Goal: Task Accomplishment & Management: Manage account settings

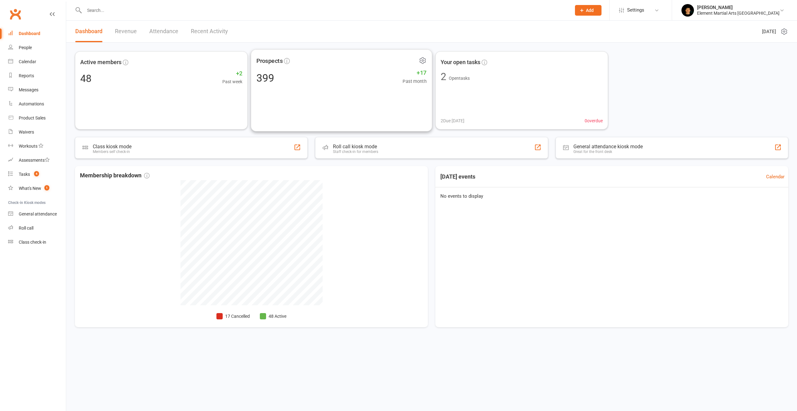
click at [382, 88] on div "Prospects 399 +17 Past month" at bounding box center [342, 90] width 182 height 82
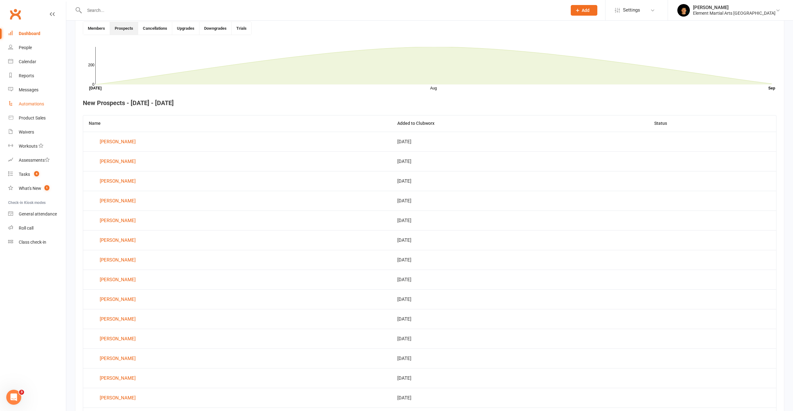
click at [28, 101] on link "Automations" at bounding box center [37, 104] width 58 height 14
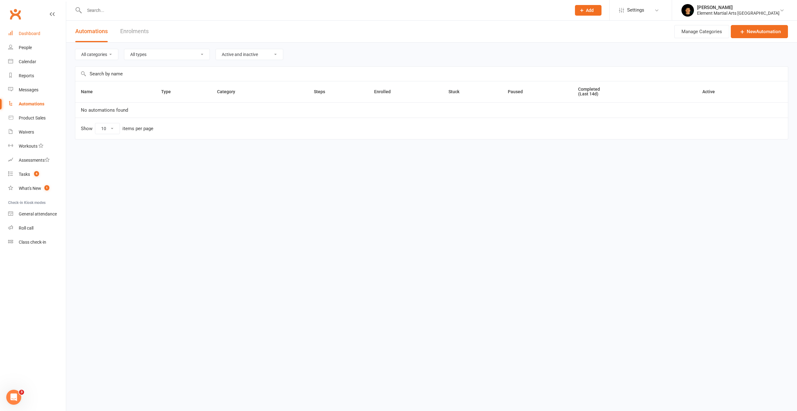
click at [31, 37] on link "Dashboard" at bounding box center [37, 34] width 58 height 14
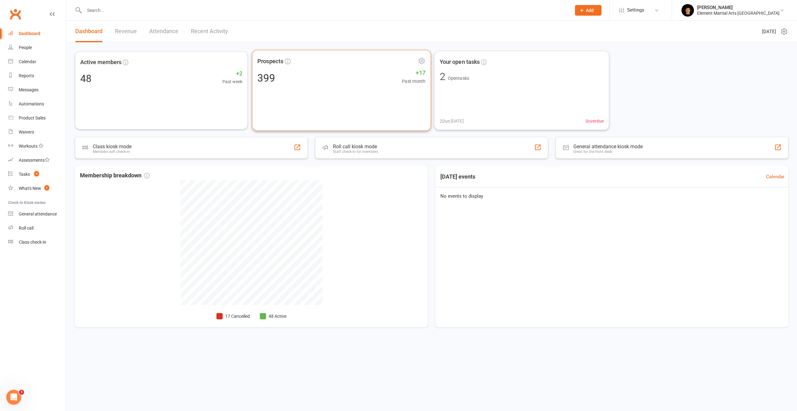
click at [280, 94] on div "Prospects 399 +17 Past month" at bounding box center [341, 90] width 179 height 81
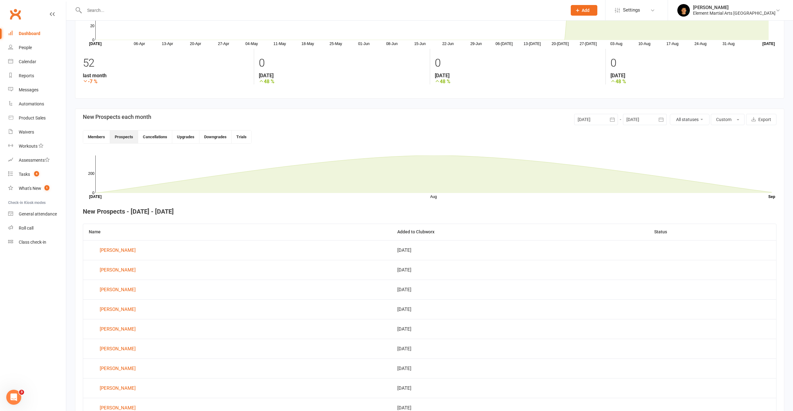
scroll to position [14, 0]
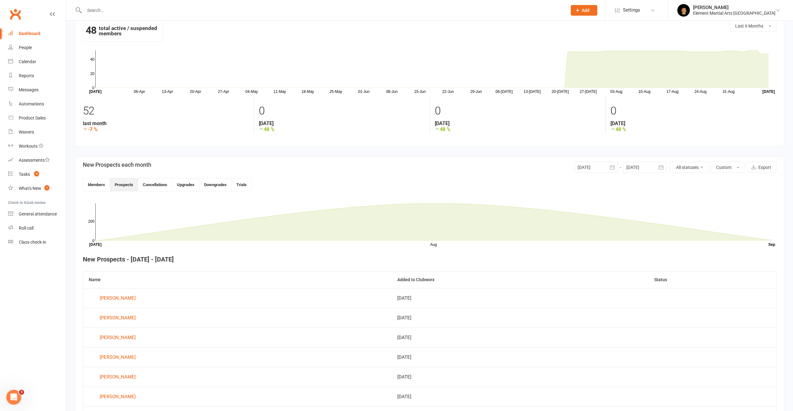
click at [576, 175] on header "New Prospects each month 10 Aug 2025 August 2025 Sun Mon Tue Wed Thu Fri Sat 31…" at bounding box center [429, 177] width 693 height 30
click at [600, 167] on div at bounding box center [596, 167] width 44 height 11
click at [678, 217] on button "09" at bounding box center [683, 217] width 16 height 11
type input "09 Aug 2025"
click at [599, 170] on div at bounding box center [596, 167] width 44 height 11
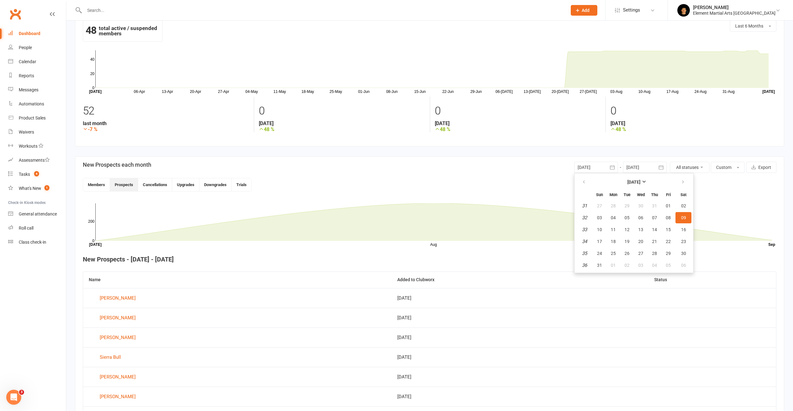
click at [682, 218] on span "09" at bounding box center [683, 217] width 5 height 5
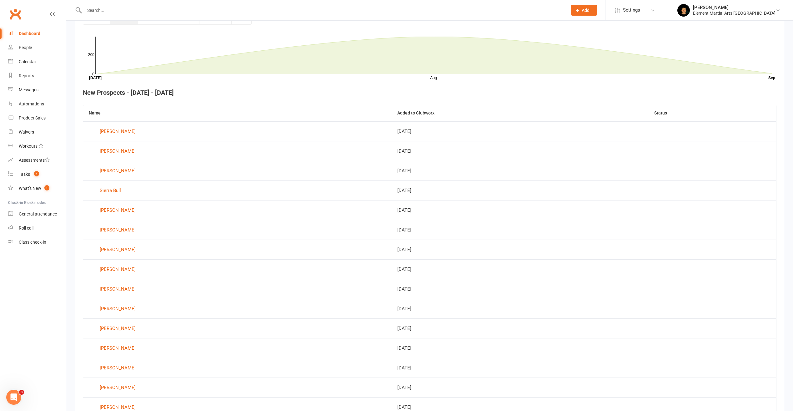
scroll to position [177, 0]
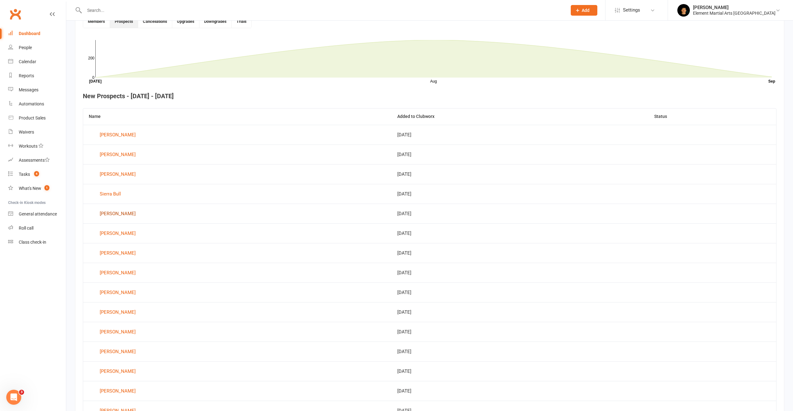
click at [118, 215] on div "[PERSON_NAME]" at bounding box center [118, 213] width 36 height 9
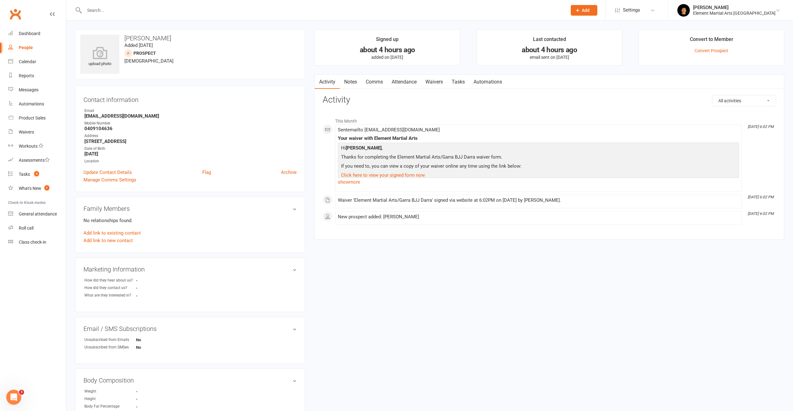
click at [398, 82] on link "Attendance" at bounding box center [404, 82] width 34 height 14
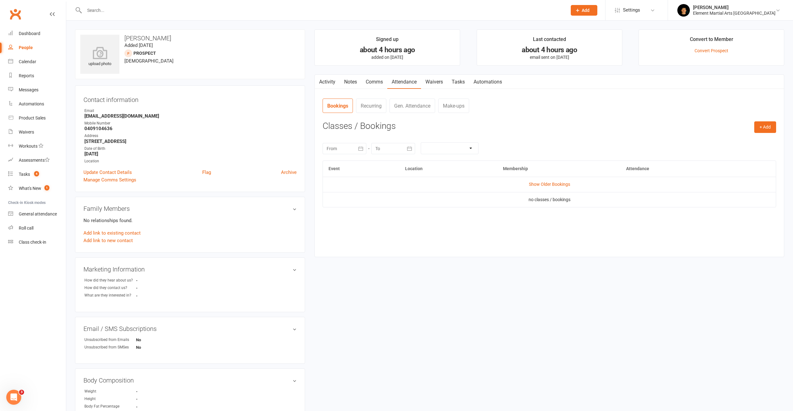
click at [439, 81] on link "Waivers" at bounding box center [434, 82] width 26 height 14
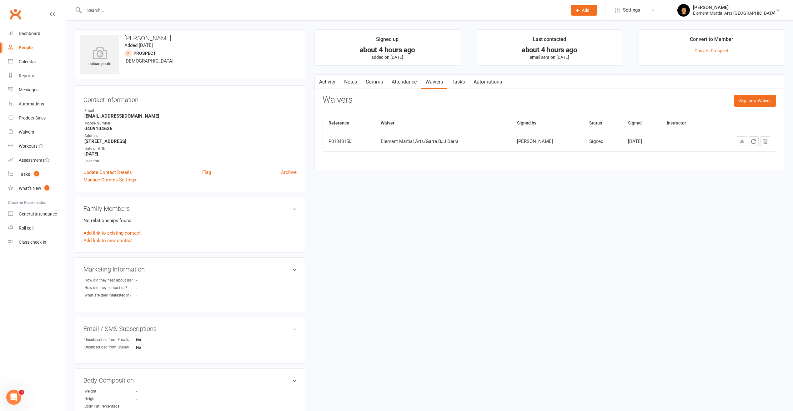
click at [457, 84] on link "Tasks" at bounding box center [458, 82] width 22 height 14
click at [498, 82] on link "Automations" at bounding box center [487, 82] width 37 height 14
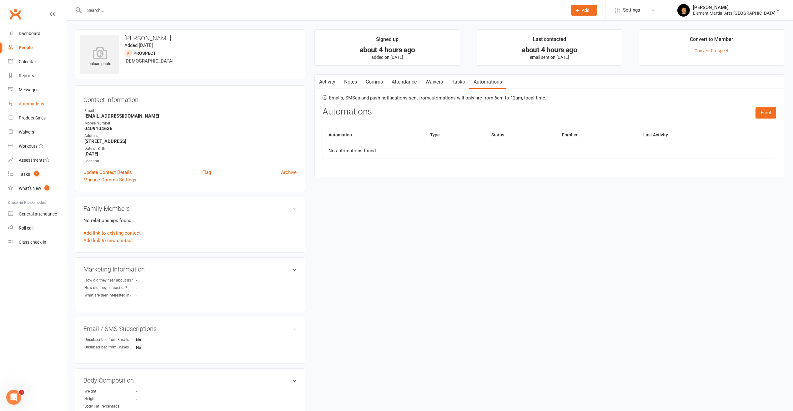
click at [36, 104] on div "Automations" at bounding box center [31, 103] width 25 height 5
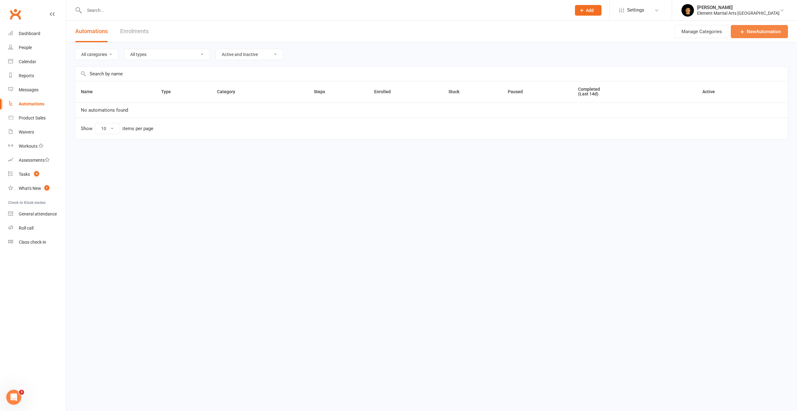
click at [759, 31] on link "New Automation" at bounding box center [759, 31] width 57 height 13
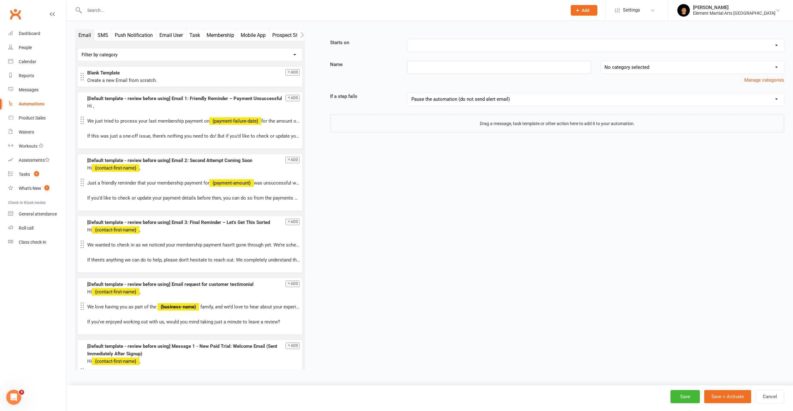
click at [459, 47] on select "Booking Cancelled Booking Due Booking Late-Cancelled Booking Marked Absent Book…" at bounding box center [595, 45] width 376 height 12
select select "26"
click at [407, 39] on select "Booking Cancelled Booking Due Booking Late-Cancelled Booking Marked Absent Book…" at bounding box center [595, 45] width 376 height 12
click at [450, 69] on input at bounding box center [499, 67] width 184 height 13
type input "New Prospect"
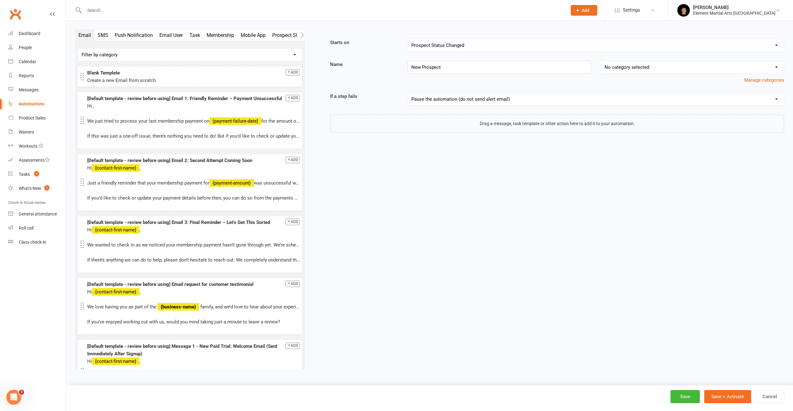
click at [650, 68] on select "No category selected Prospect" at bounding box center [691, 67] width 183 height 12
select select "0"
click at [600, 61] on select "No category selected Prospect" at bounding box center [691, 67] width 183 height 12
click at [513, 100] on select "Pause the automation (do not send alert email) Pause the automation and send an…" at bounding box center [595, 99] width 376 height 12
select select "1"
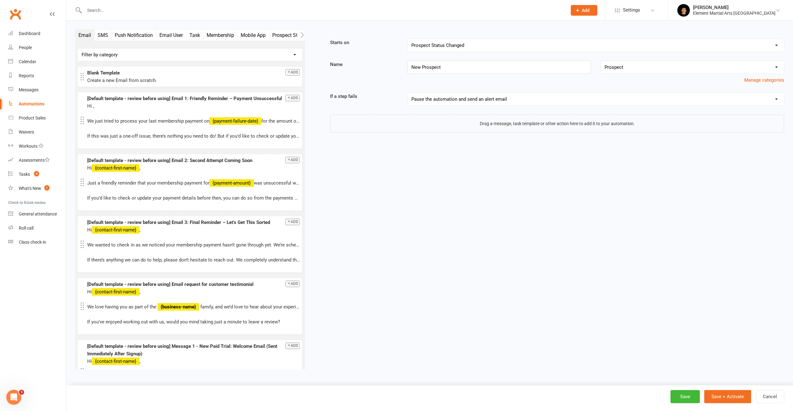
click at [407, 93] on select "Pause the automation (do not send alert email) Pause the automation and send an…" at bounding box center [595, 99] width 376 height 12
click at [742, 113] on link "Manage recipients for this email" at bounding box center [749, 112] width 67 height 6
click at [197, 36] on button "Task" at bounding box center [194, 35] width 17 height 11
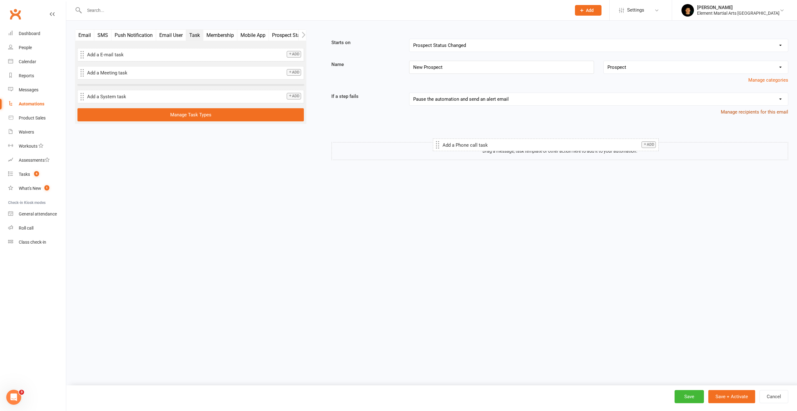
drag, startPoint x: 102, startPoint y: 92, endPoint x: 442, endPoint y: 152, distance: 345.2
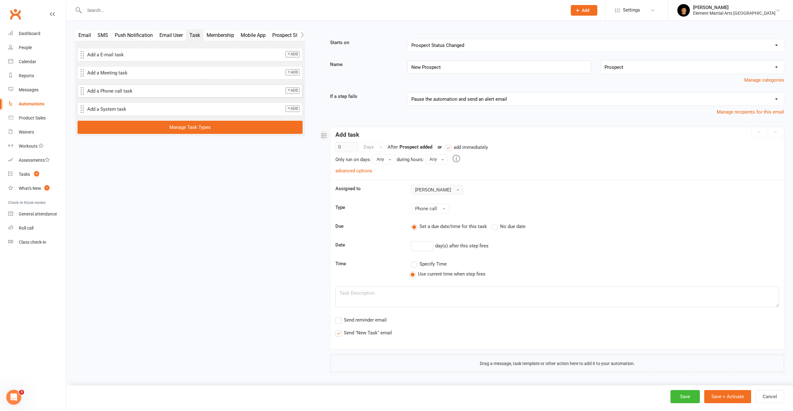
click at [451, 188] on button "[PERSON_NAME]" at bounding box center [437, 190] width 52 height 10
click at [441, 210] on button "Phone call" at bounding box center [430, 208] width 38 height 10
click at [475, 191] on div "[PERSON_NAME]" at bounding box center [594, 190] width 377 height 10
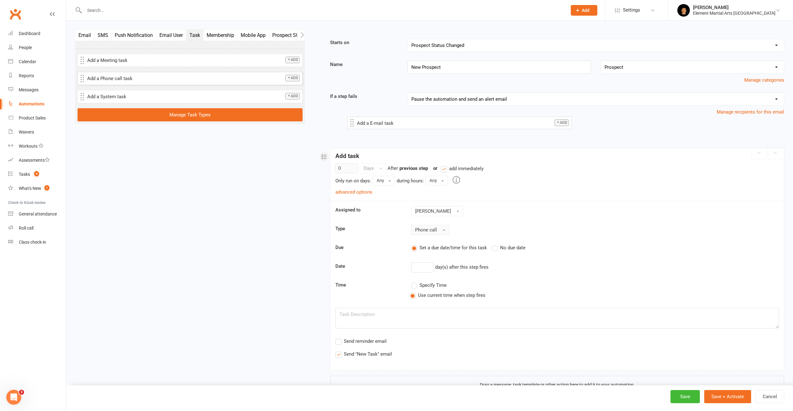
drag, startPoint x: 122, startPoint y: 56, endPoint x: 390, endPoint y: 123, distance: 276.3
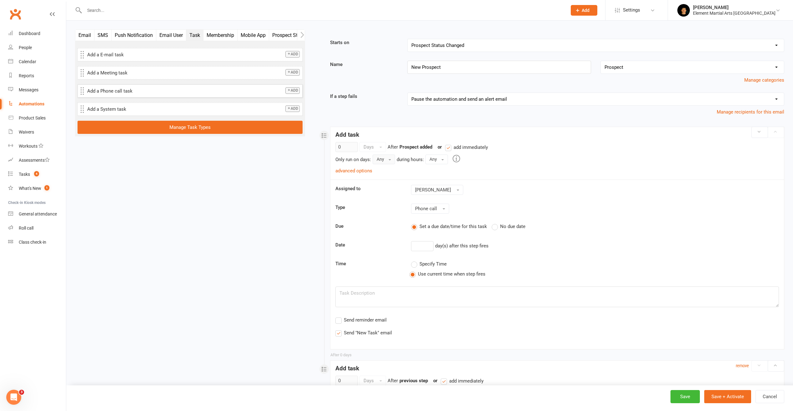
click at [386, 162] on button "Any" at bounding box center [383, 158] width 22 height 9
click at [388, 172] on link "Any" at bounding box center [404, 172] width 62 height 12
click at [363, 170] on link "advanced options" at bounding box center [353, 171] width 37 height 6
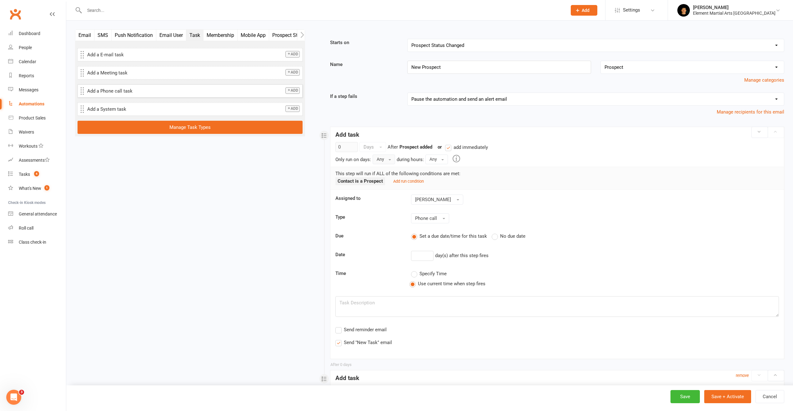
click at [393, 171] on p "This step will run if ALL of the following conditions are met:" at bounding box center [556, 173] width 443 height 7
click at [424, 255] on input "number" at bounding box center [422, 256] width 22 height 10
click at [451, 263] on sequence-task-payload-editor "Assigned to phillip Graham Type Phone call Due Set a due date/time for this tas…" at bounding box center [556, 270] width 443 height 152
type input "1"
click at [381, 304] on textarea at bounding box center [556, 306] width 443 height 21
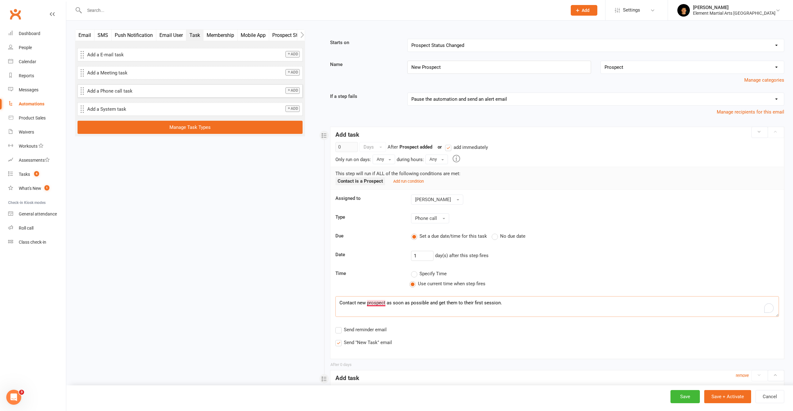
click at [378, 304] on textarea "Contact new prospect as soon as possible and get them to their first session." at bounding box center [556, 306] width 443 height 21
click at [381, 305] on textarea "Contact new prospect as soon as possible and get them to their first session." at bounding box center [556, 306] width 443 height 21
click at [424, 307] on textarea "Contact new prospect as soon as possible and get them to their first session." at bounding box center [556, 306] width 443 height 21
click at [376, 304] on textarea "Contact new prospect as soon as possible and get them to their first session." at bounding box center [556, 306] width 443 height 21
click at [391, 302] on textarea "Contact new prospect as soon as possible and get them to their first session." at bounding box center [556, 306] width 443 height 21
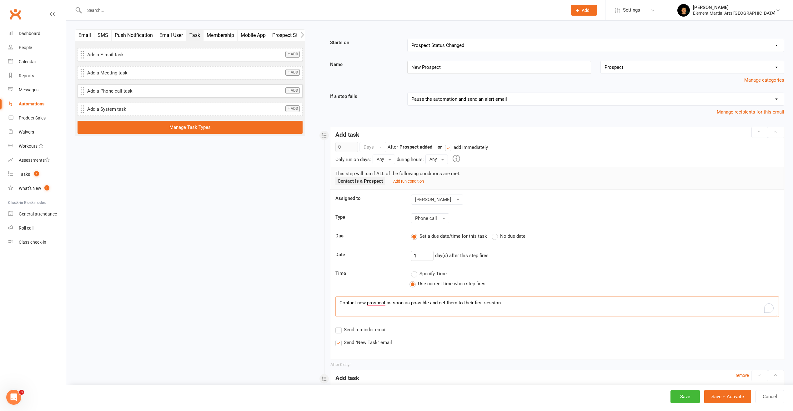
click at [341, 331] on label "Send reminder email" at bounding box center [360, 329] width 51 height 7
type textarea "Contact new prospect as soon as possible and get them to their first session."
click at [339, 326] on input "Send reminder email" at bounding box center [337, 326] width 4 height 0
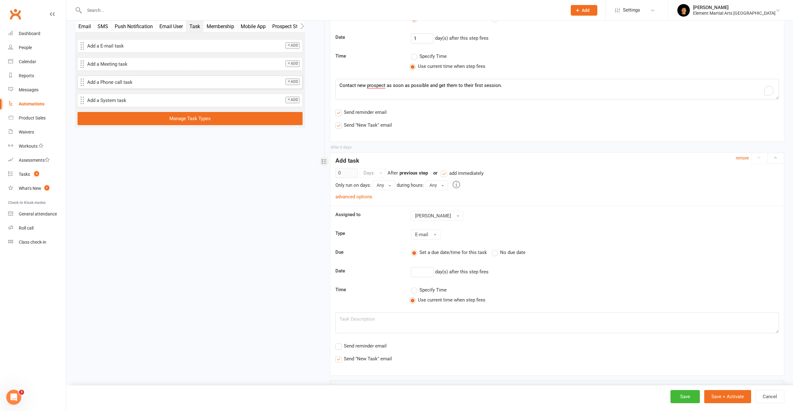
scroll to position [219, 0]
click at [424, 270] on input "number" at bounding box center [422, 270] width 22 height 10
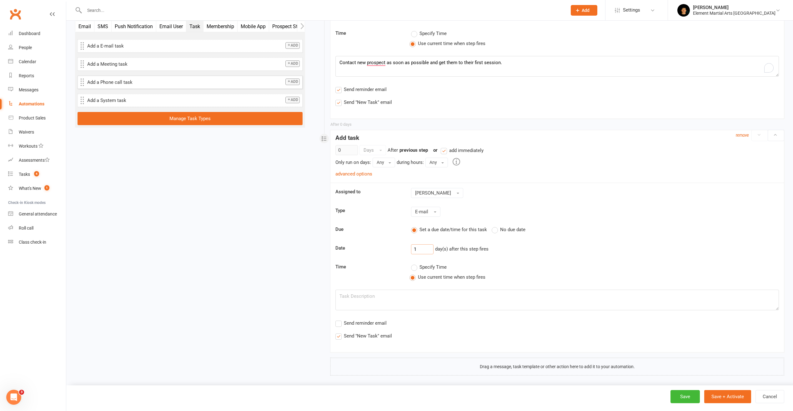
scroll to position [244, 0]
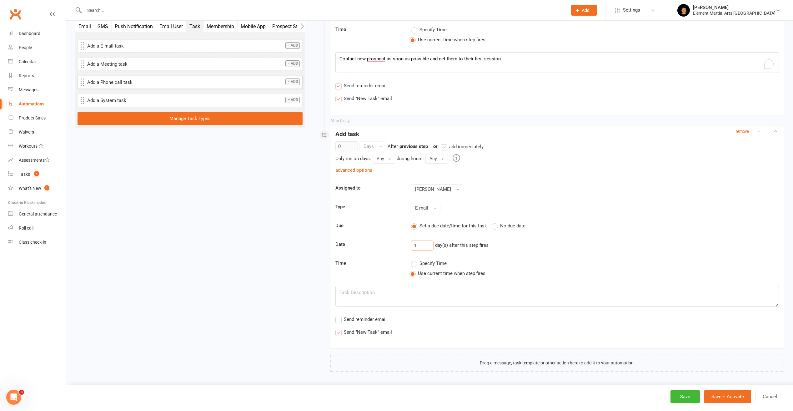
type input "1"
click at [398, 298] on textarea at bounding box center [556, 296] width 443 height 21
click at [340, 320] on label "Send reminder email" at bounding box center [360, 318] width 51 height 7
type textarea "Send an email to prospect either reviewing your call and confirming their first…"
click at [339, 315] on input "Send reminder email" at bounding box center [337, 315] width 4 height 0
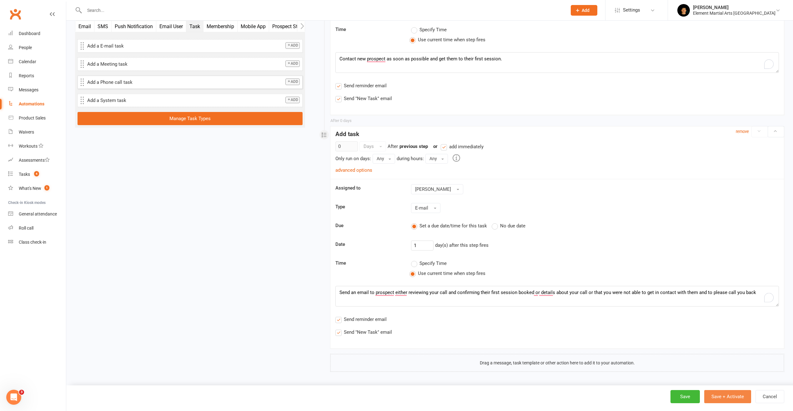
click at [728, 397] on button "Save + Activate" at bounding box center [727, 396] width 47 height 13
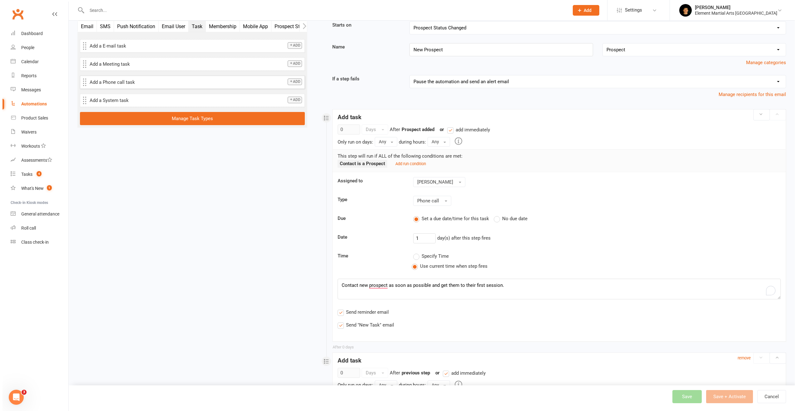
scroll to position [0, 0]
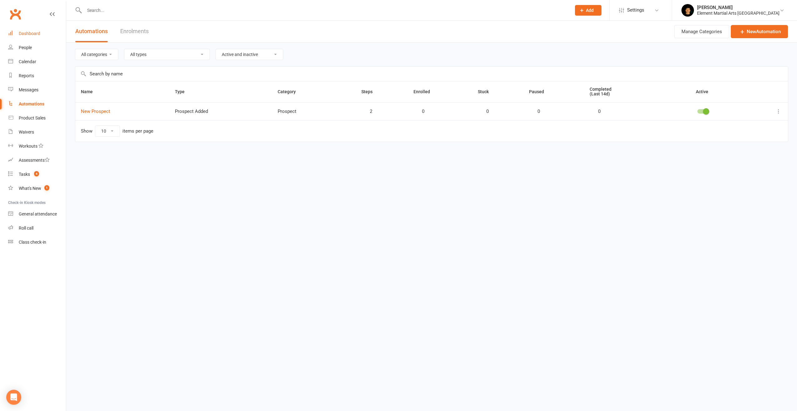
click at [32, 37] on link "Dashboard" at bounding box center [37, 34] width 58 height 14
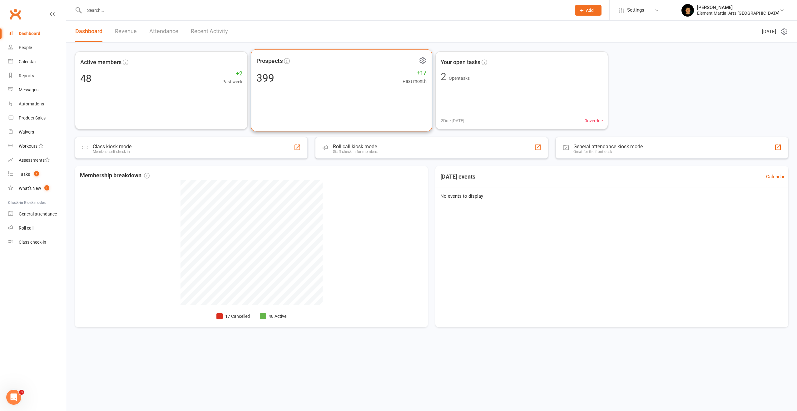
click at [319, 100] on div "Prospects 399 +17 Past month" at bounding box center [342, 90] width 182 height 82
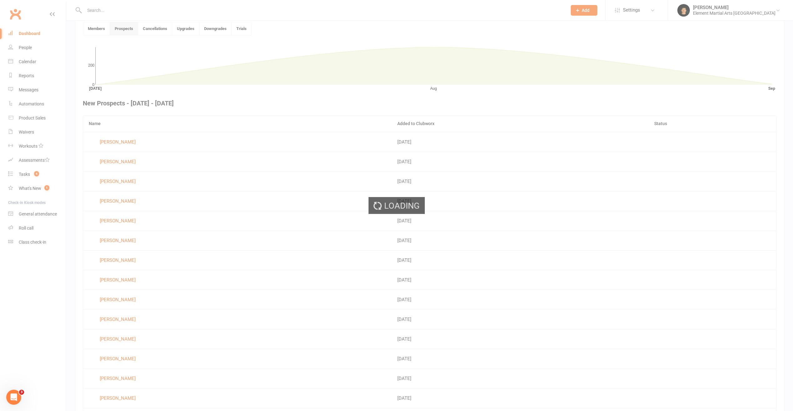
scroll to position [171, 0]
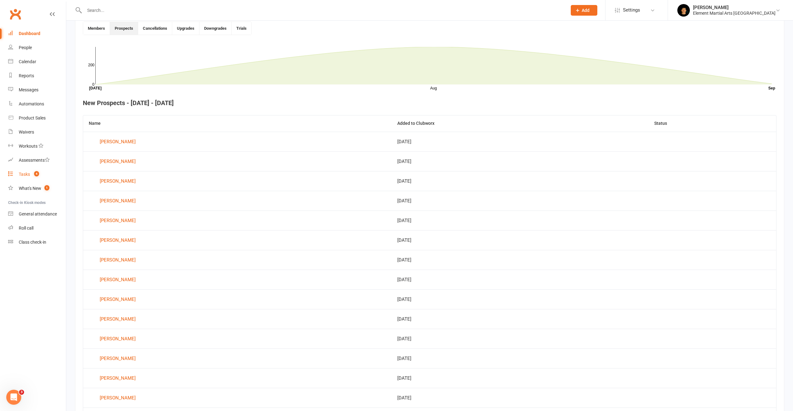
click at [31, 175] on link "Tasks 4" at bounding box center [37, 174] width 58 height 14
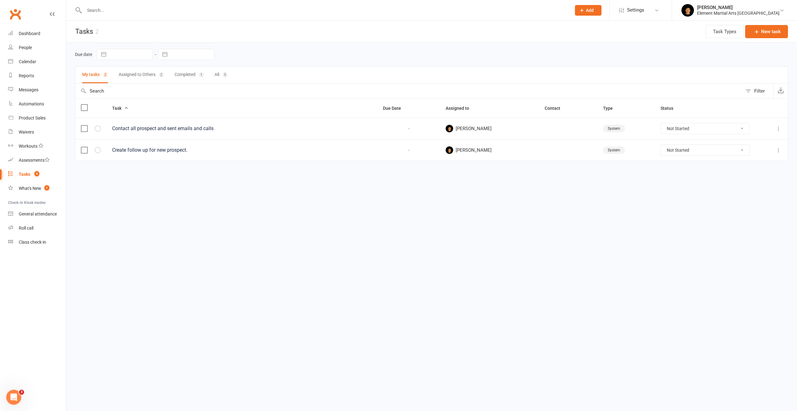
click at [145, 77] on button "Assigned to Others 2" at bounding box center [141, 75] width 45 height 17
click at [95, 76] on button "My tasks 2" at bounding box center [95, 75] width 26 height 17
click at [222, 75] on button "All 5" at bounding box center [221, 75] width 13 height 17
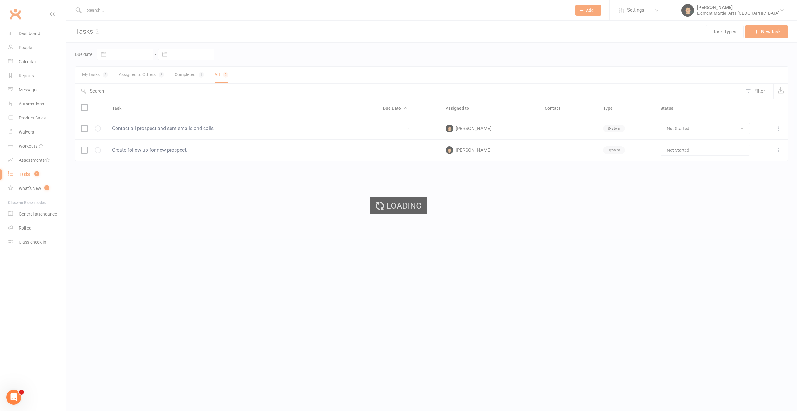
select select "finished"
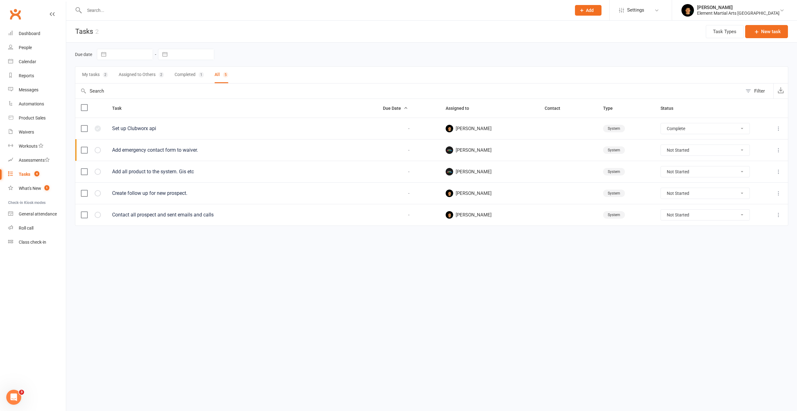
select select "finished"
click at [27, 133] on div "Waivers" at bounding box center [26, 131] width 15 height 5
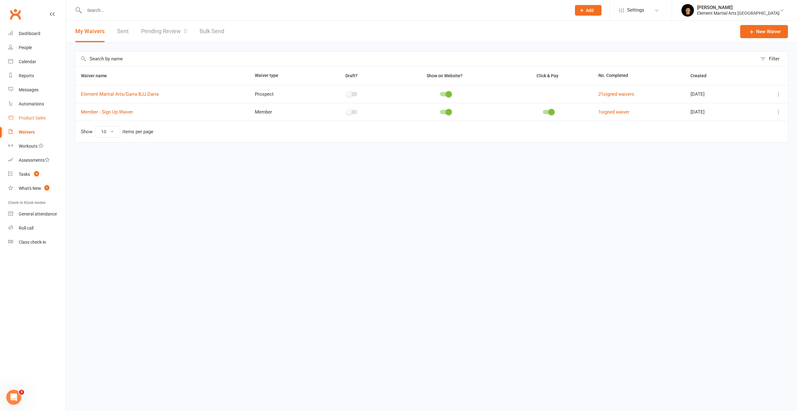
click at [29, 117] on div "Product Sales" at bounding box center [32, 117] width 27 height 5
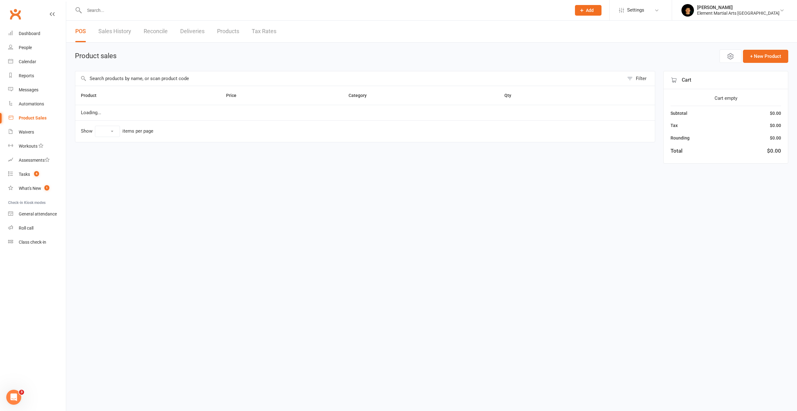
select select "10"
click at [31, 90] on div "Messages" at bounding box center [29, 89] width 20 height 5
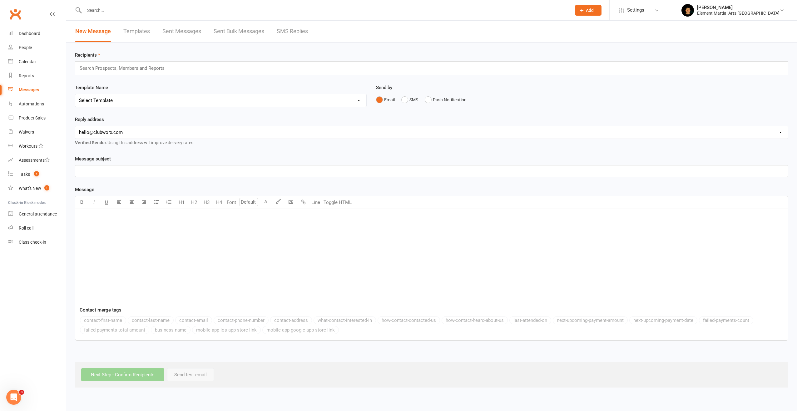
click at [140, 34] on link "Templates" at bounding box center [136, 32] width 27 height 22
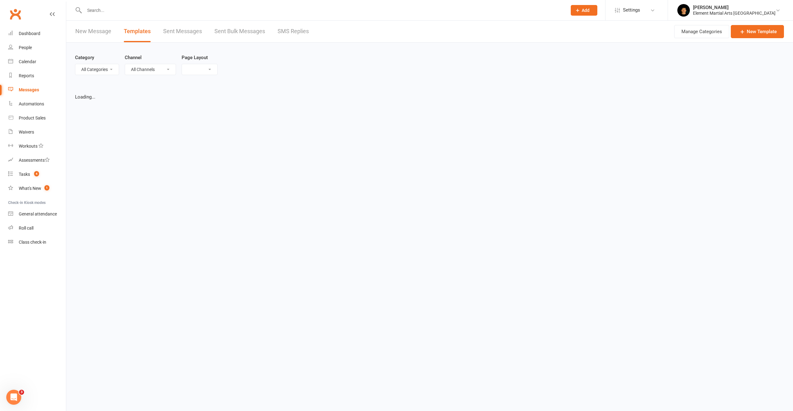
select select "grid"
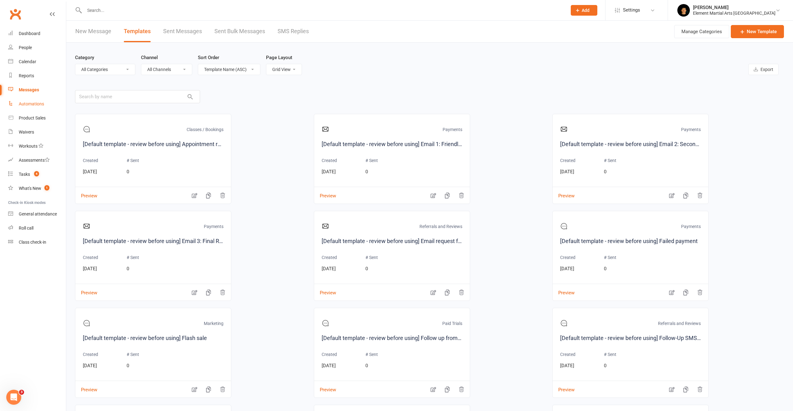
click at [27, 101] on div "Automations" at bounding box center [31, 103] width 25 height 5
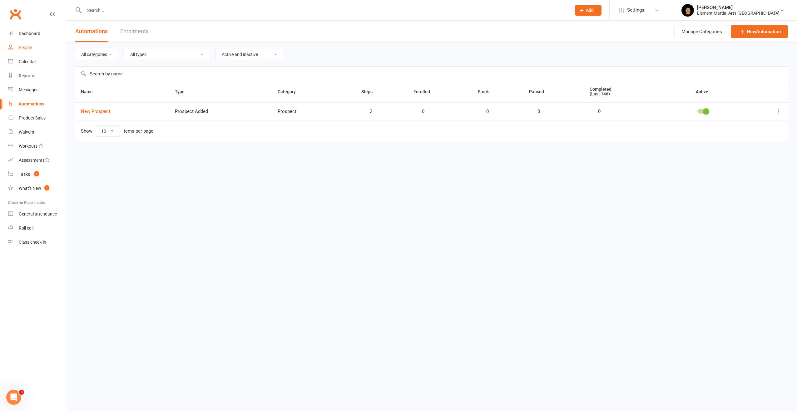
click at [31, 47] on div "People" at bounding box center [25, 47] width 13 height 5
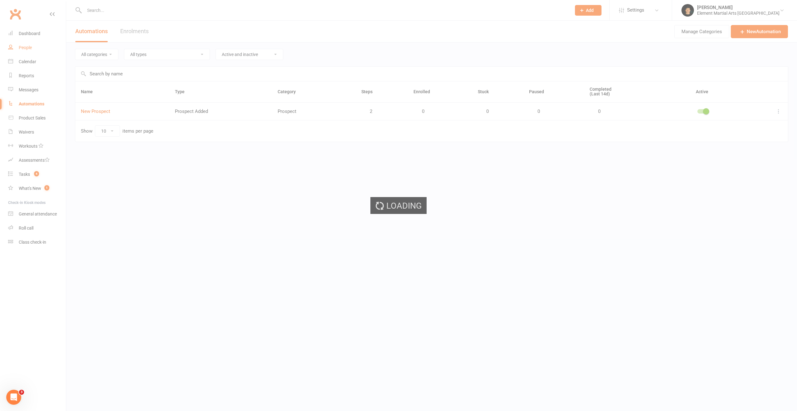
select select "50"
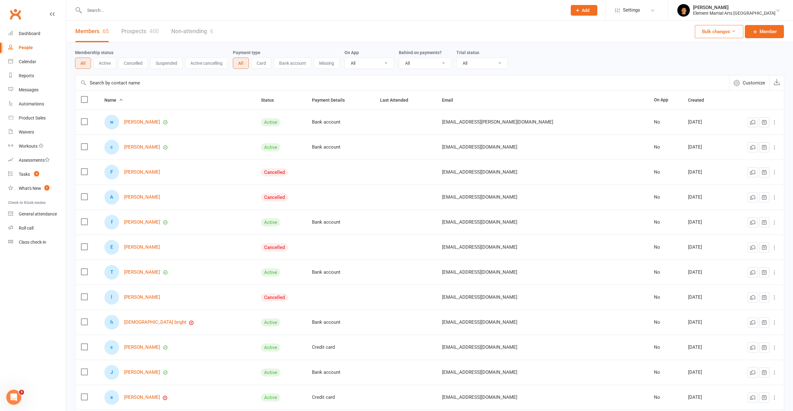
click at [120, 82] on input "text" at bounding box center [402, 82] width 654 height 15
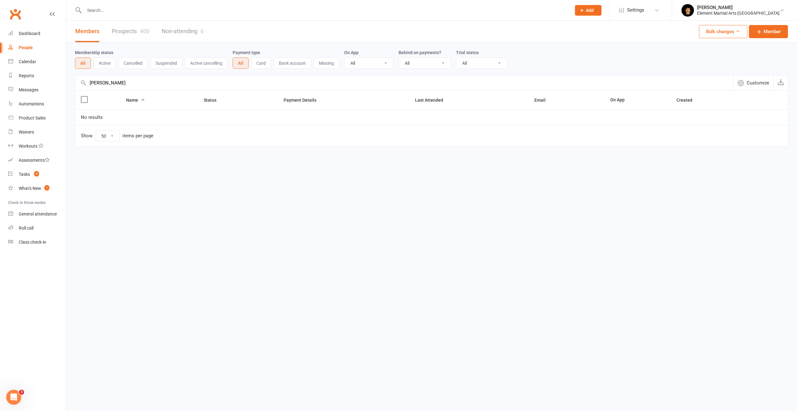
type input "maartin froneman"
click at [135, 37] on link "Prospects 400" at bounding box center [130, 32] width 37 height 22
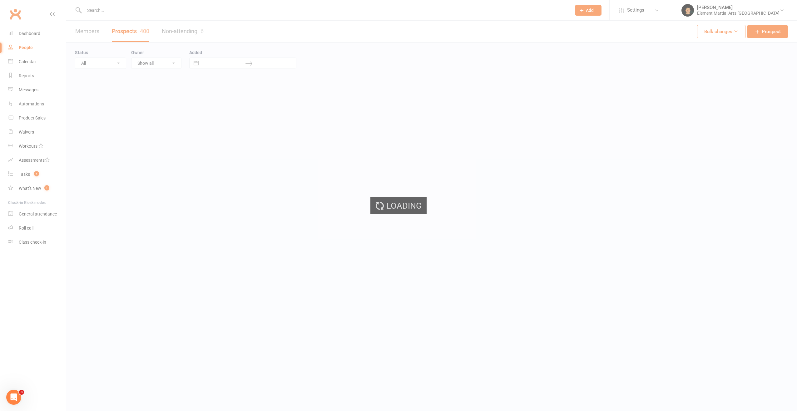
select select "100"
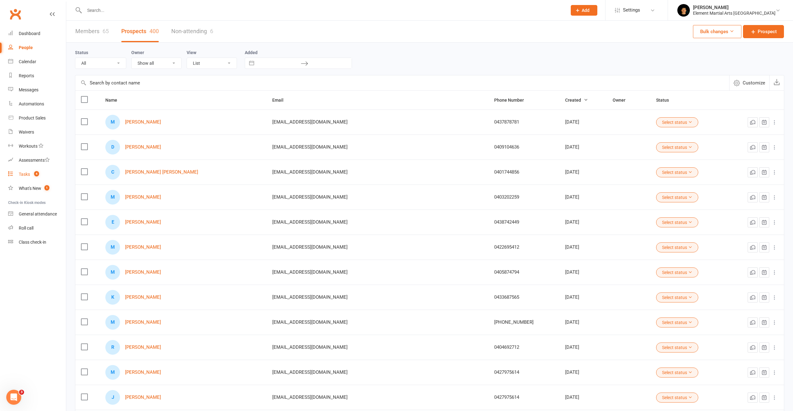
click at [29, 176] on div "Tasks" at bounding box center [24, 174] width 11 height 5
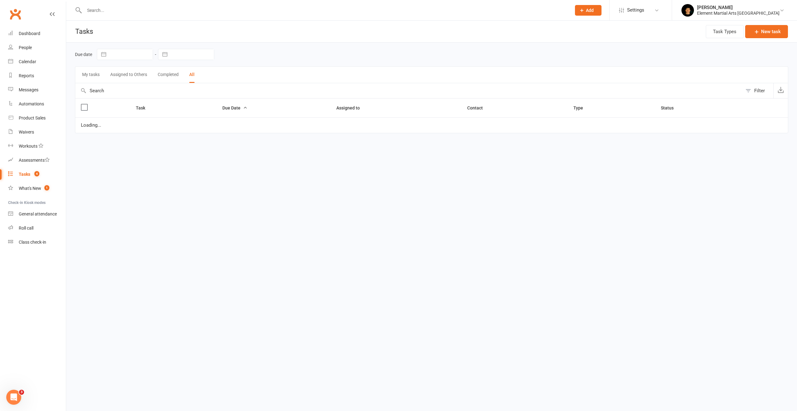
select select "finished"
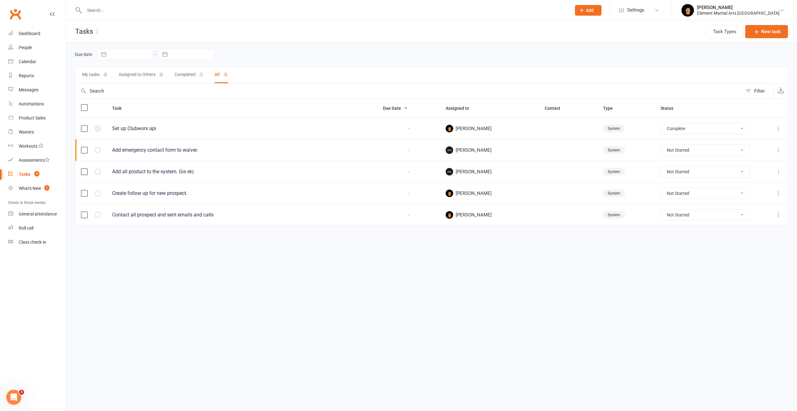
click at [142, 74] on button "Assigned to Others 2" at bounding box center [141, 75] width 45 height 17
select select "finished"
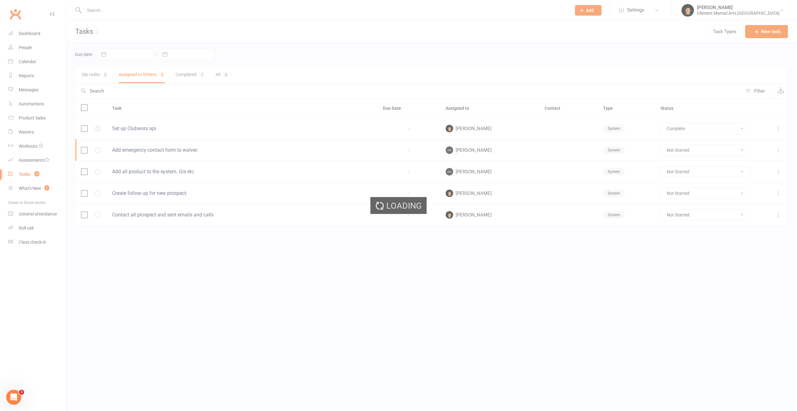
select select "finished"
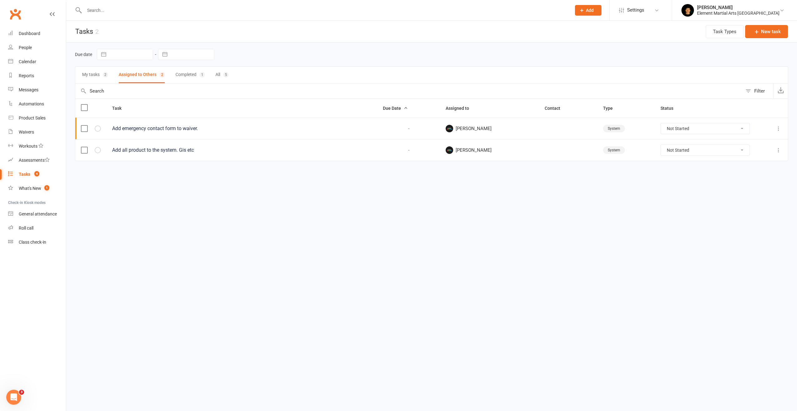
click at [101, 75] on button "My tasks 2" at bounding box center [95, 75] width 26 height 17
click at [27, 106] on div "Automations" at bounding box center [31, 103] width 25 height 5
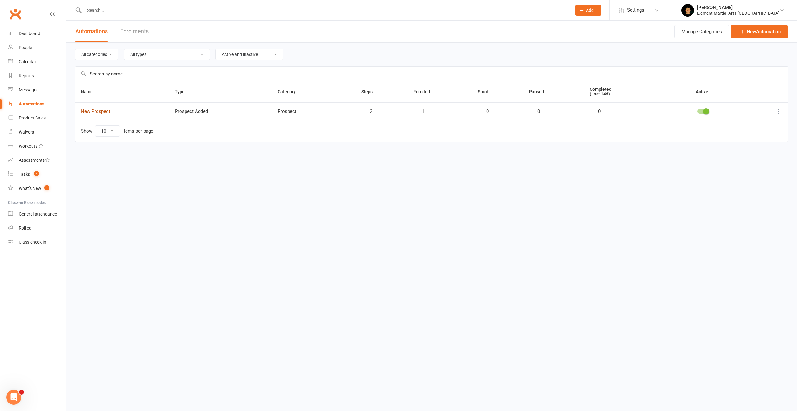
click at [104, 110] on link "New Prospect" at bounding box center [95, 111] width 29 height 6
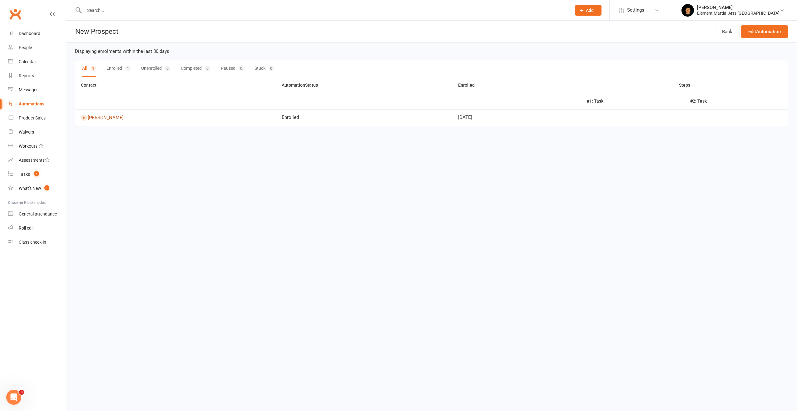
click at [117, 117] on link "[PERSON_NAME]" at bounding box center [176, 118] width 190 height 6
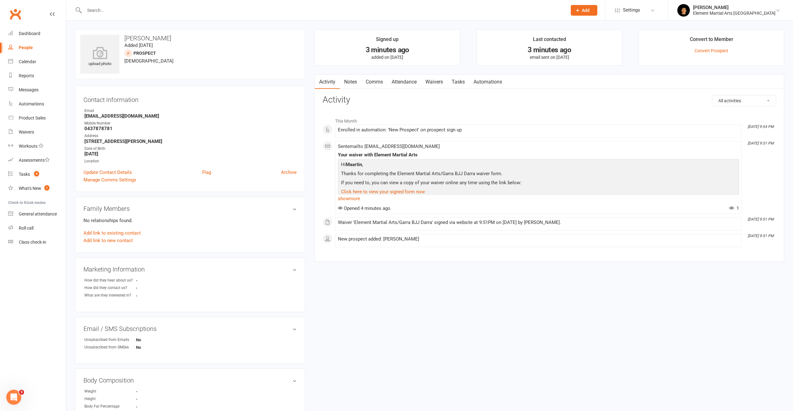
click at [485, 82] on link "Automations" at bounding box center [487, 82] width 37 height 14
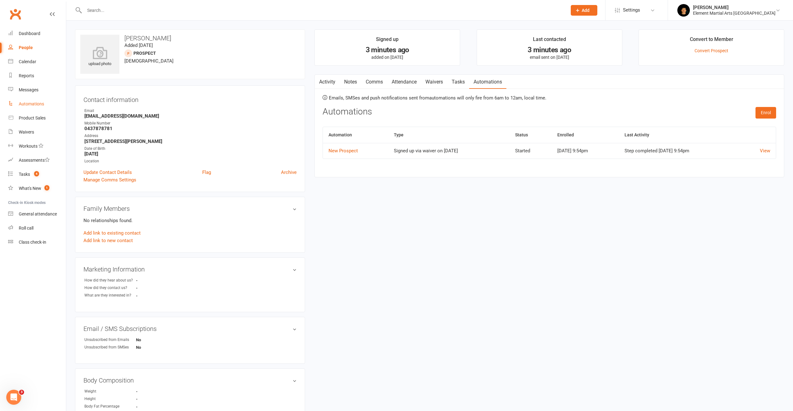
click at [32, 106] on div "Automations" at bounding box center [31, 103] width 25 height 5
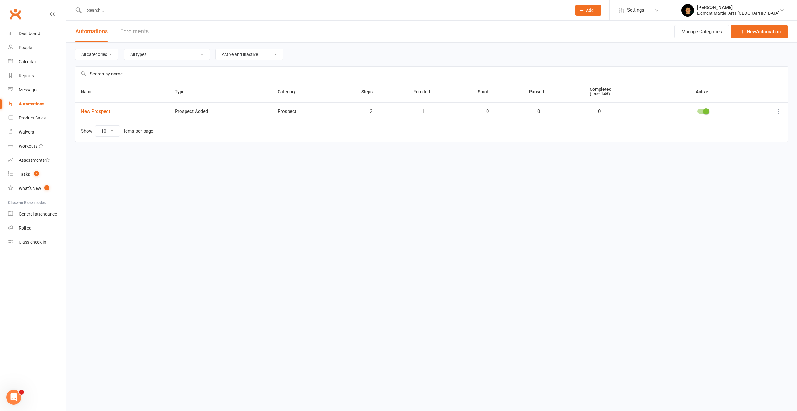
click at [779, 112] on icon at bounding box center [779, 111] width 6 height 6
click at [752, 123] on link "Edit" at bounding box center [751, 123] width 62 height 12
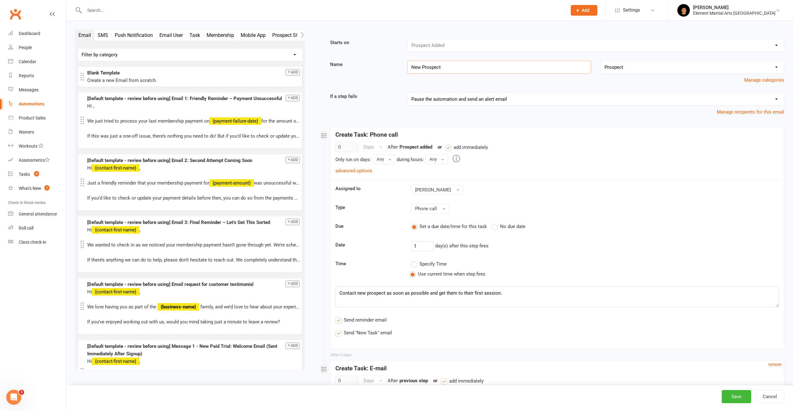
click at [453, 63] on input "New Prospect" at bounding box center [499, 67] width 184 height 13
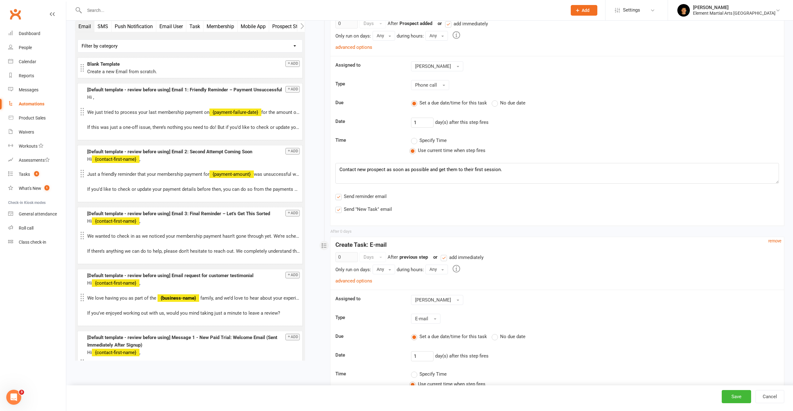
scroll to position [125, 0]
click at [426, 122] on input "1" at bounding box center [422, 121] width 22 height 10
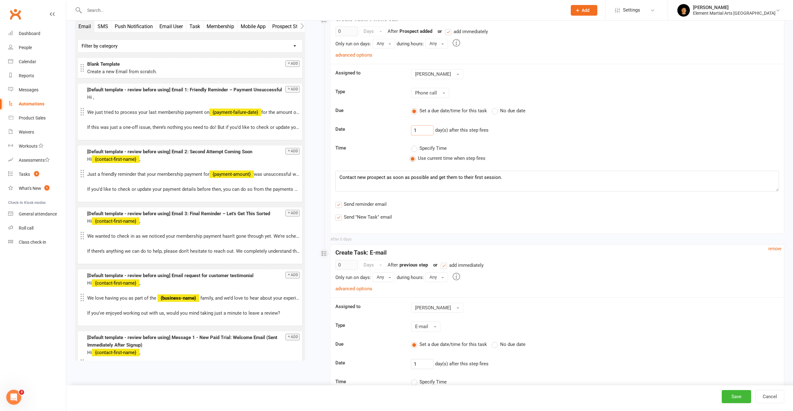
scroll to position [62, 0]
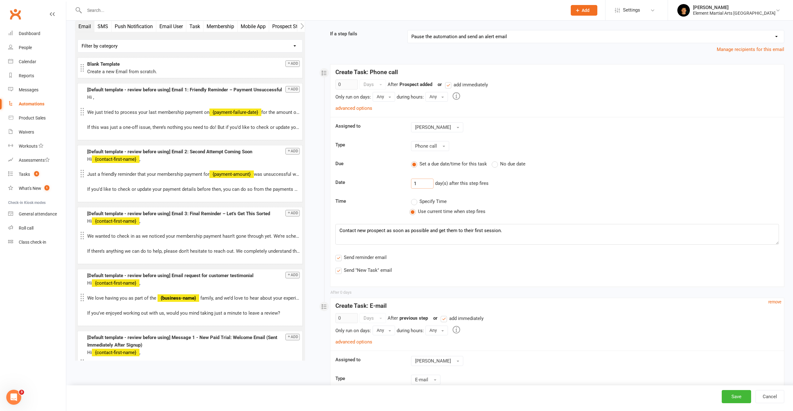
click at [497, 166] on label "No due date" at bounding box center [508, 163] width 34 height 7
click at [496, 160] on input "No due date" at bounding box center [493, 160] width 4 height 0
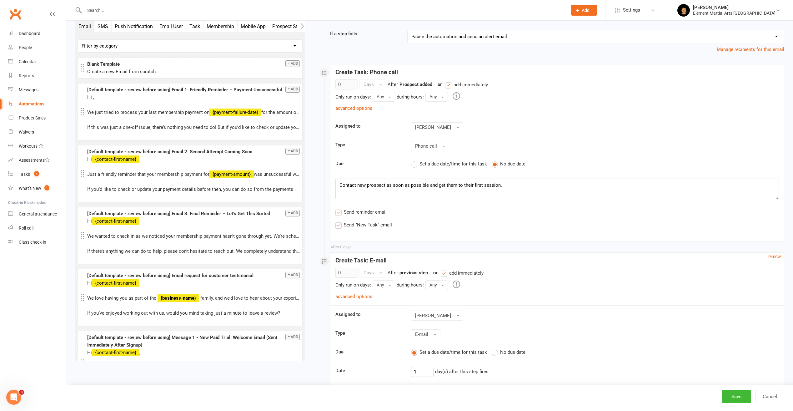
click at [518, 88] on div "0 Days After Prospect added previous step or add immediately Only run on days: …" at bounding box center [556, 156] width 443 height 154
click at [364, 106] on link "advanced options" at bounding box center [353, 108] width 37 height 6
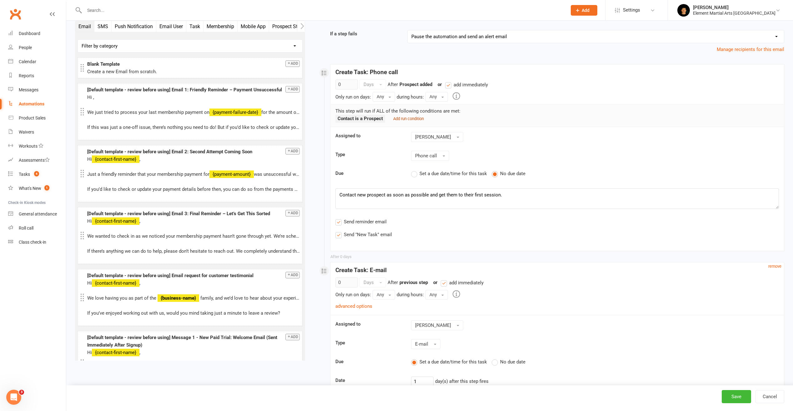
click at [408, 121] on link "Add run condition" at bounding box center [408, 119] width 31 height 6
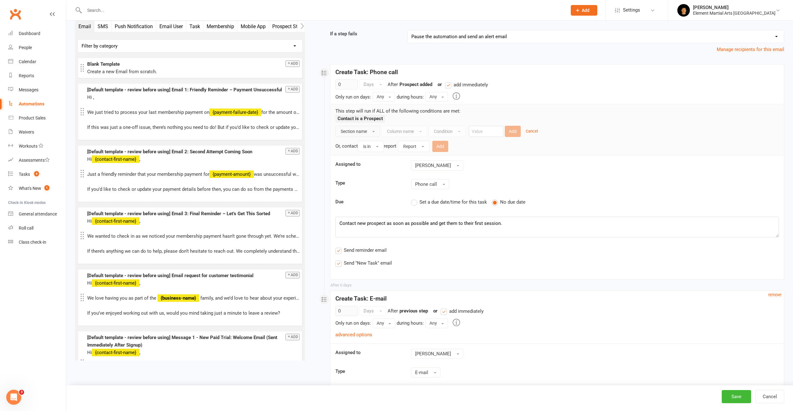
click at [364, 130] on span "Section name" at bounding box center [354, 131] width 26 height 5
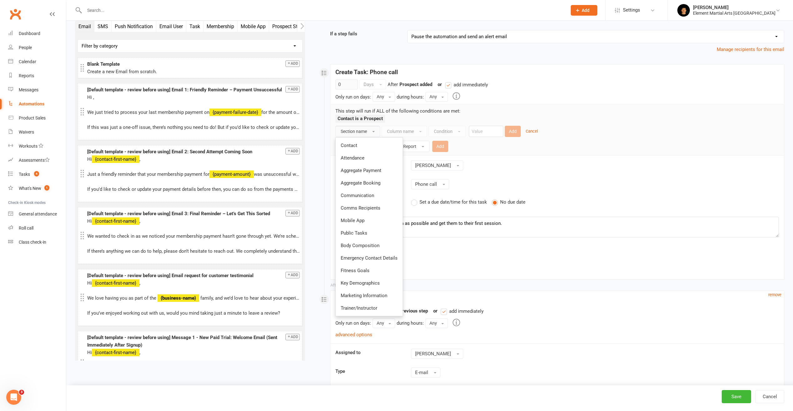
click at [365, 130] on span "Section name" at bounding box center [354, 131] width 26 height 5
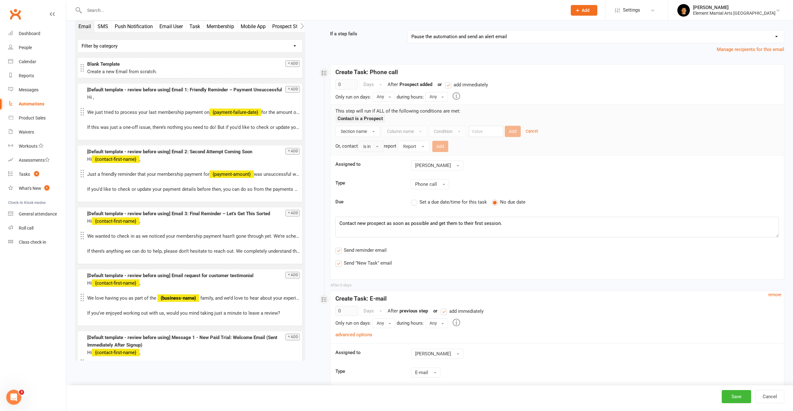
click at [378, 147] on span "button" at bounding box center [377, 146] width 2 height 1
click at [420, 147] on button "Report" at bounding box center [414, 146] width 32 height 11
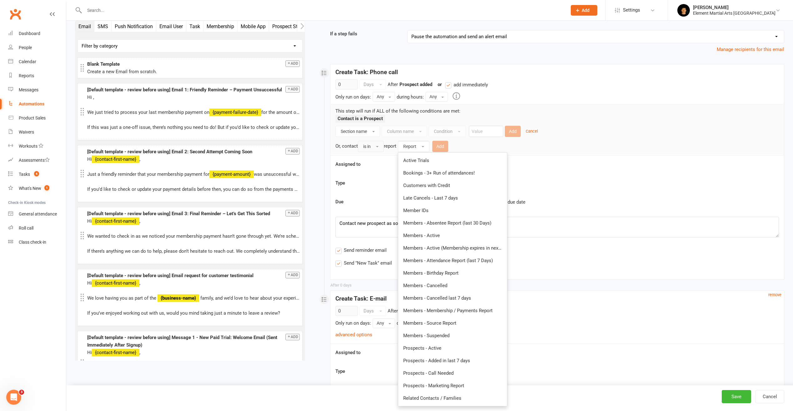
click at [543, 152] on div "This step will run if ALL of the following conditions are met: Contact is a Pro…" at bounding box center [557, 129] width 453 height 51
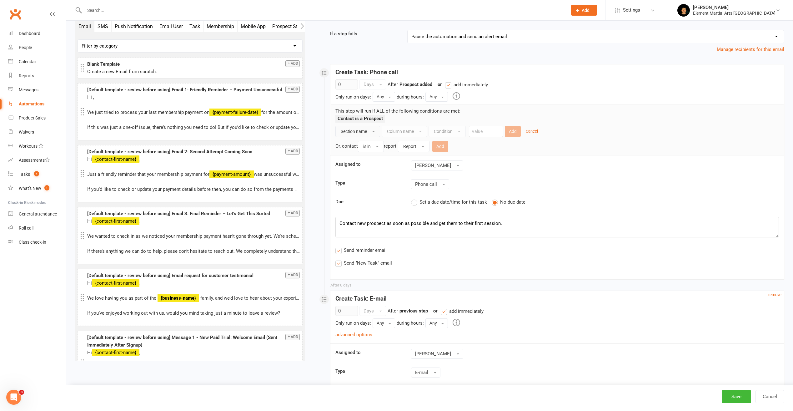
click at [369, 131] on button "Section name" at bounding box center [357, 131] width 45 height 11
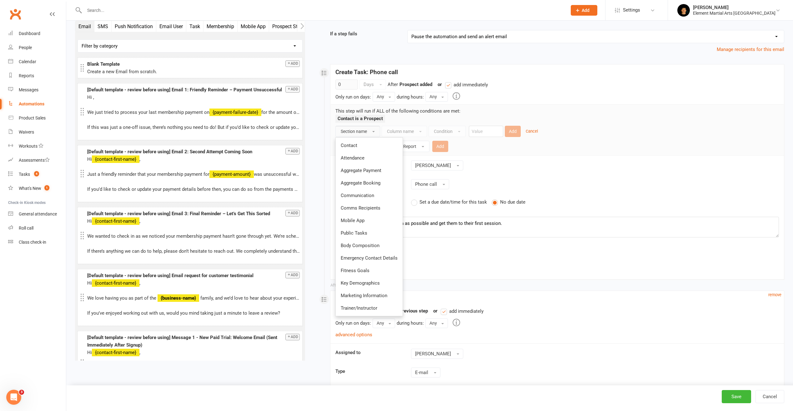
click at [436, 117] on div "Contact is a Prospect" at bounding box center [556, 120] width 443 height 11
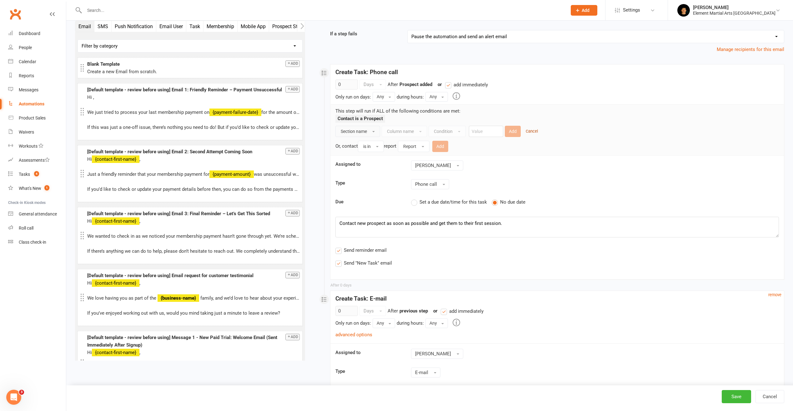
click at [533, 132] on small "Cancel" at bounding box center [531, 131] width 12 height 5
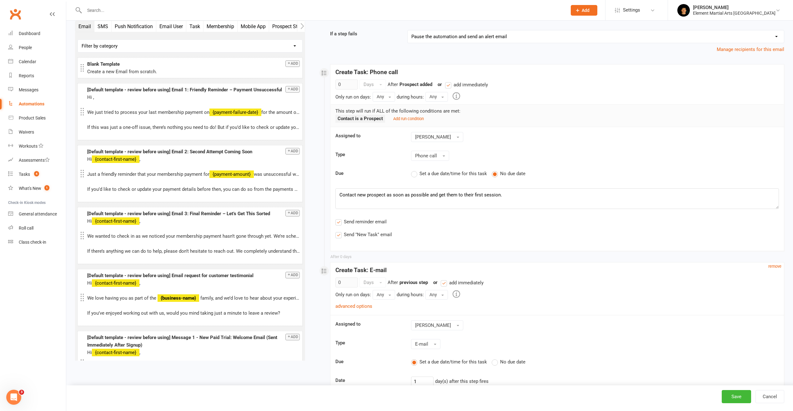
scroll to position [94, 0]
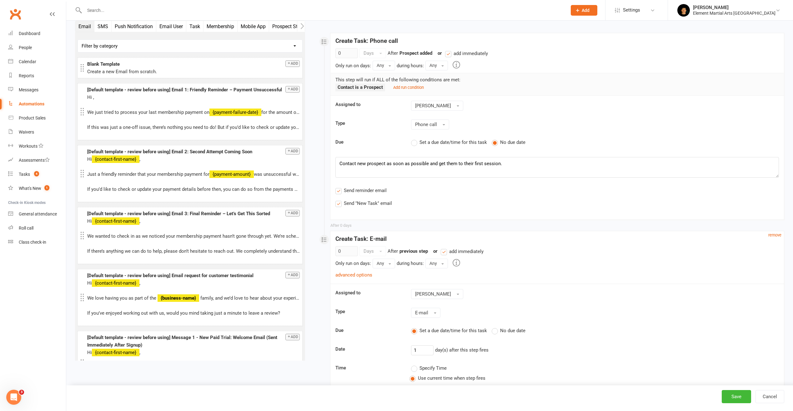
click at [418, 144] on label "Set a due date/time for this task" at bounding box center [449, 141] width 76 height 7
click at [415, 138] on input "Set a due date/time for this task" at bounding box center [413, 138] width 4 height 0
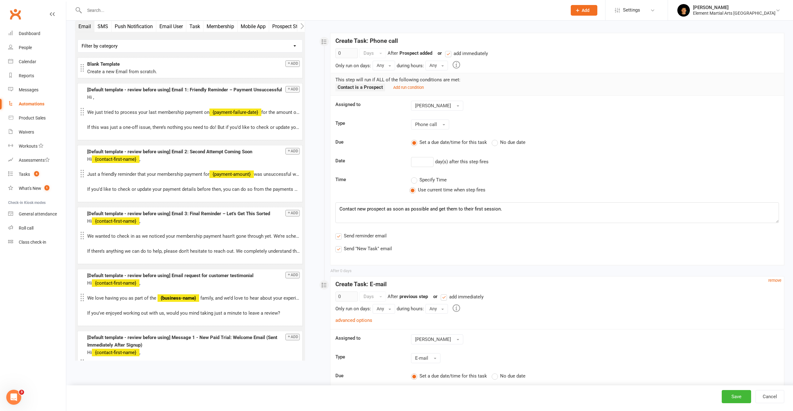
click at [492, 143] on label "No due date" at bounding box center [508, 141] width 34 height 7
click at [492, 138] on input "No due date" at bounding box center [493, 138] width 4 height 0
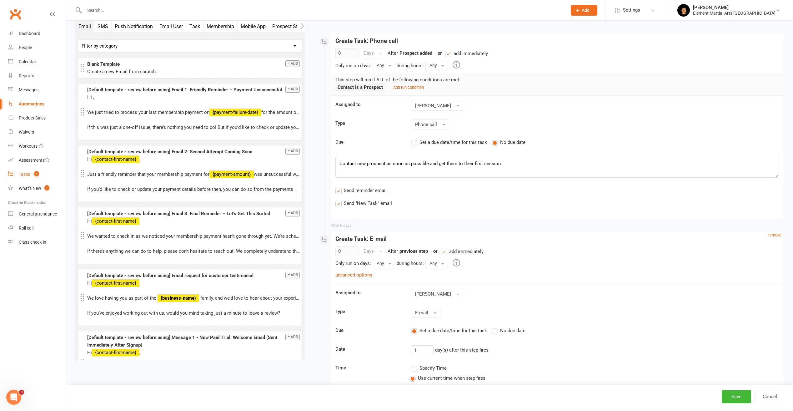
click at [31, 172] on link "Tasks 4" at bounding box center [37, 174] width 58 height 14
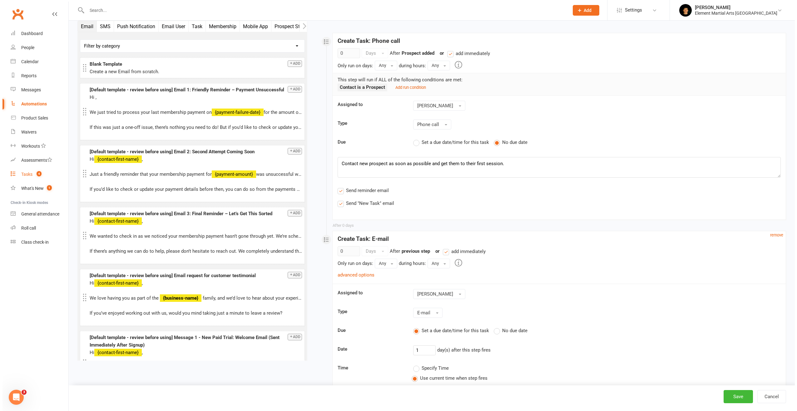
scroll to position [0, 0]
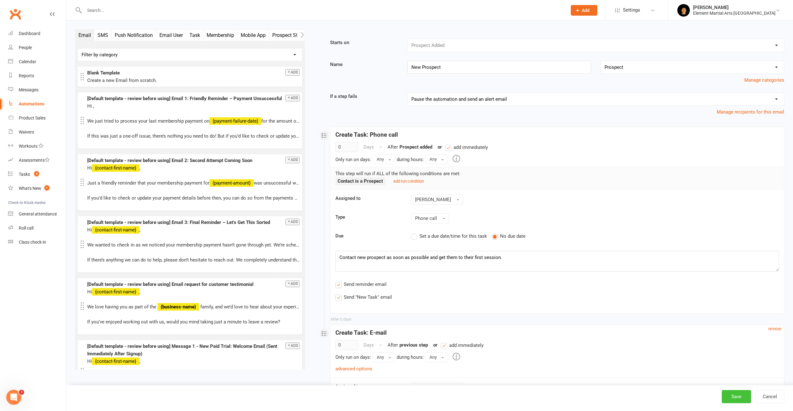
click at [731, 394] on button "Save" at bounding box center [735, 396] width 29 height 13
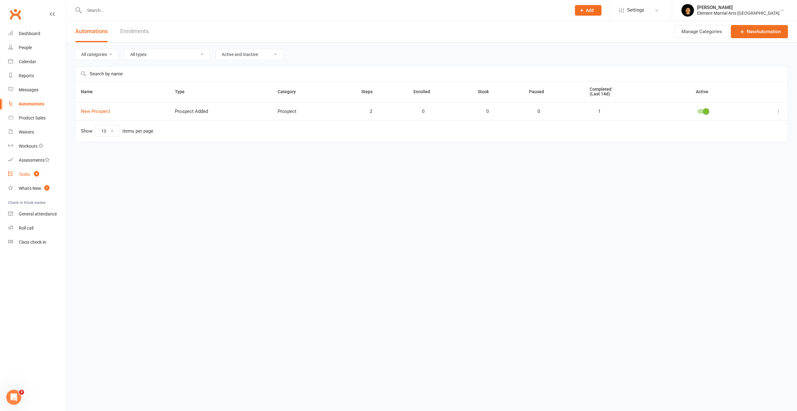
click at [35, 174] on span "4" at bounding box center [36, 173] width 5 height 5
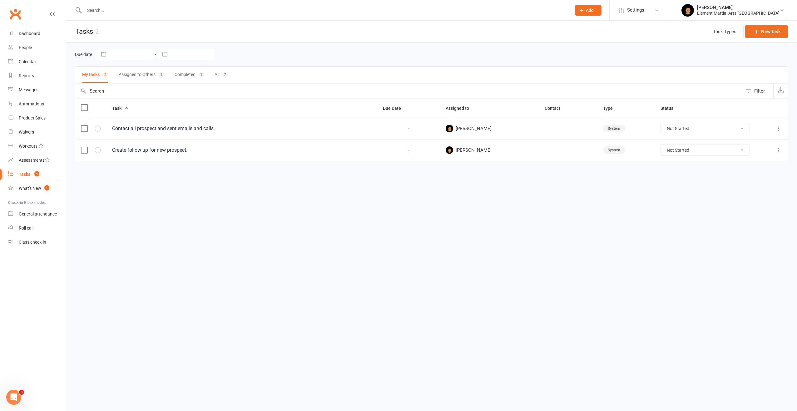
click at [184, 128] on div "Contact all prospect and sent emails and calls" at bounding box center [242, 128] width 260 height 6
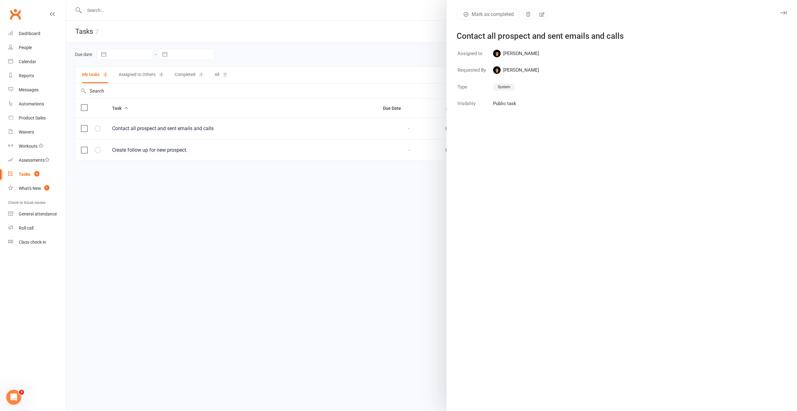
click at [187, 74] on div at bounding box center [431, 205] width 731 height 411
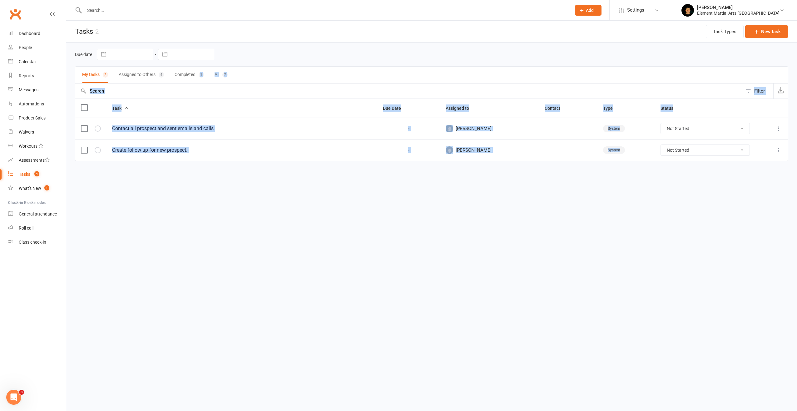
drag, startPoint x: 197, startPoint y: 75, endPoint x: 185, endPoint y: 77, distance: 11.7
click at [185, 77] on button "Completed 1" at bounding box center [189, 75] width 29 height 17
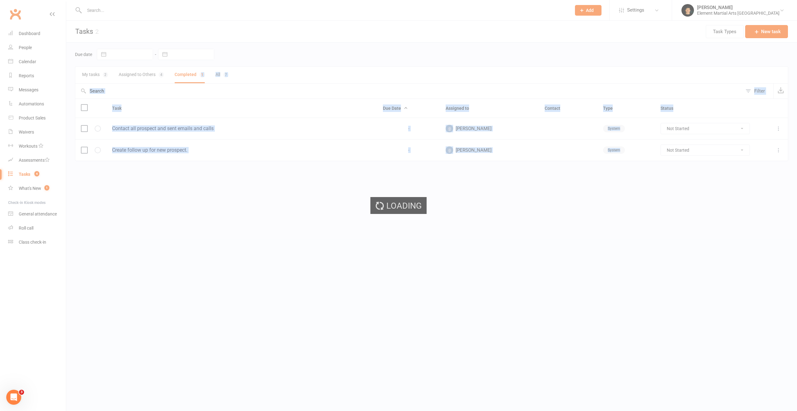
select select "finished"
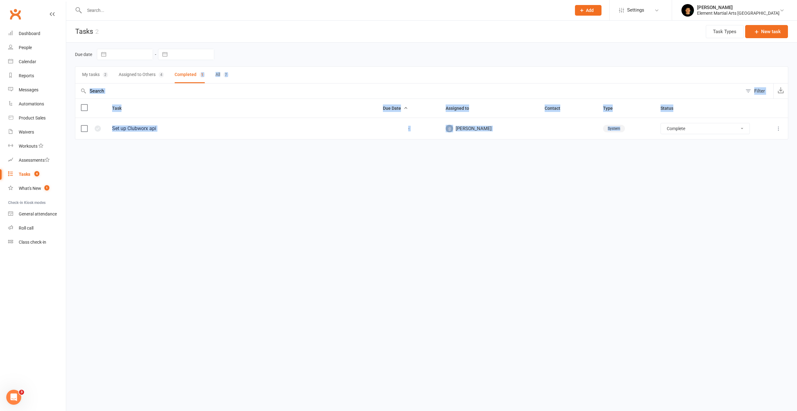
select select "finished"
click at [206, 166] on html "Prospect Member Non-attending contact Class / event Appointment Task Membership…" at bounding box center [398, 83] width 797 height 166
click at [220, 77] on button "All 7" at bounding box center [222, 75] width 13 height 17
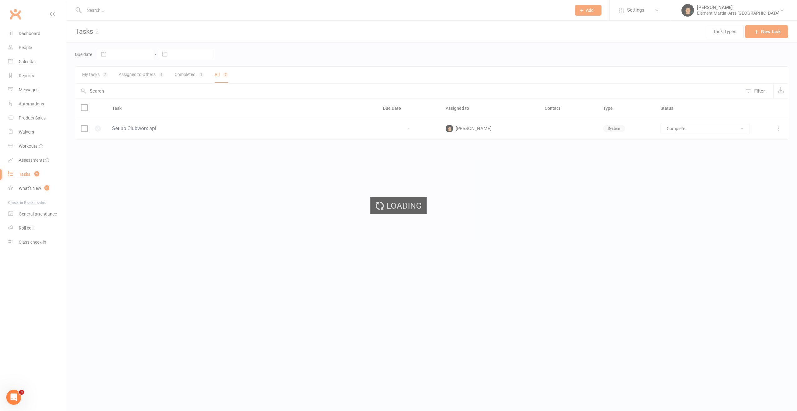
select select "finished"
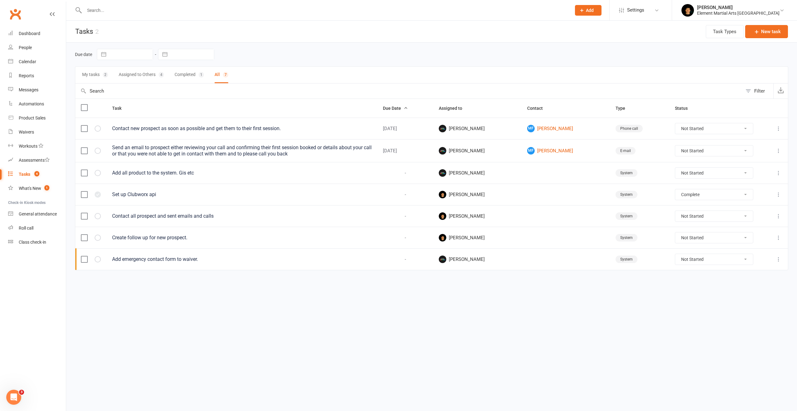
select select "finished"
click at [232, 129] on div "Contact new prospect as soon as possible and get them to their first session." at bounding box center [242, 128] width 260 height 6
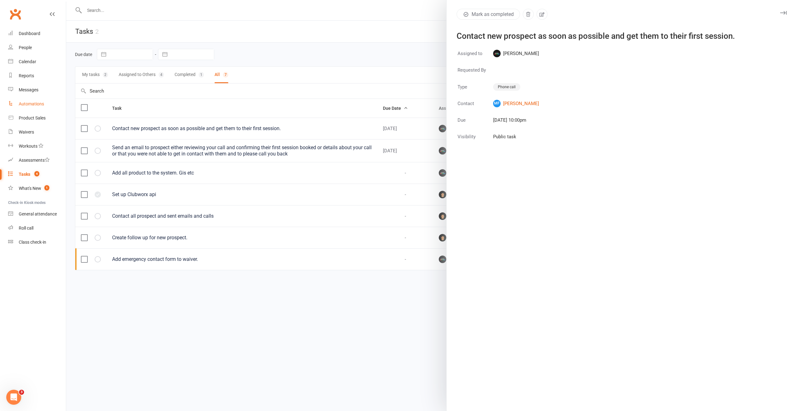
click at [28, 99] on link "Automations" at bounding box center [37, 104] width 58 height 14
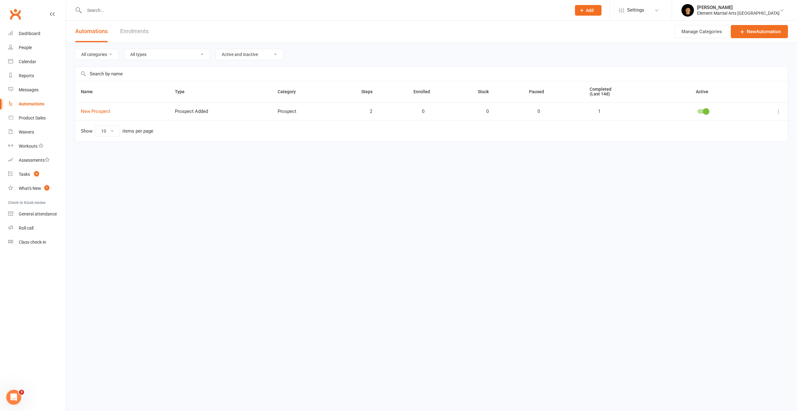
click at [780, 113] on icon at bounding box center [779, 111] width 6 height 6
click at [743, 121] on link "Edit" at bounding box center [751, 123] width 62 height 12
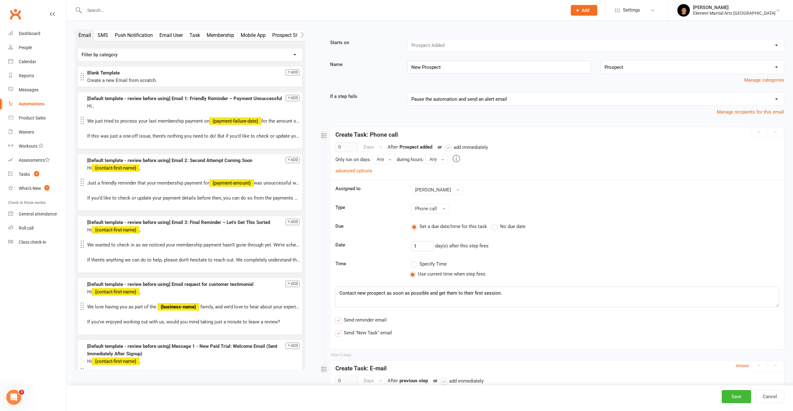
click at [197, 36] on button "Task" at bounding box center [194, 35] width 17 height 11
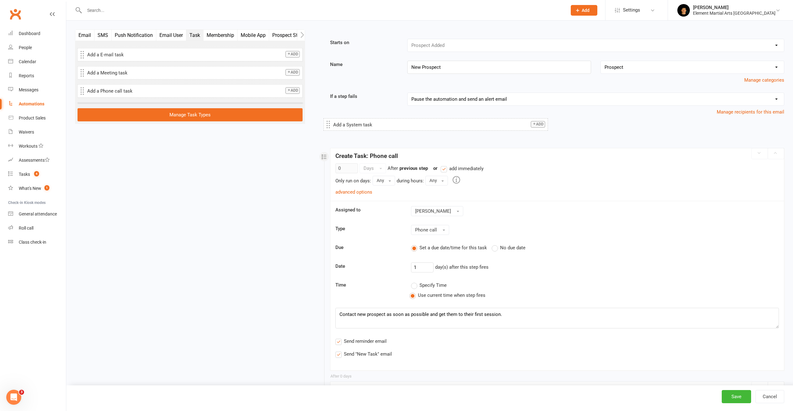
drag, startPoint x: 122, startPoint y: 111, endPoint x: 367, endPoint y: 126, distance: 246.0
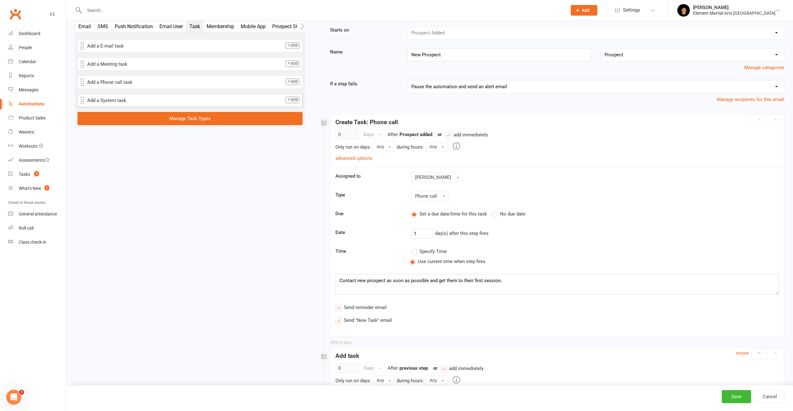
scroll to position [31, 0]
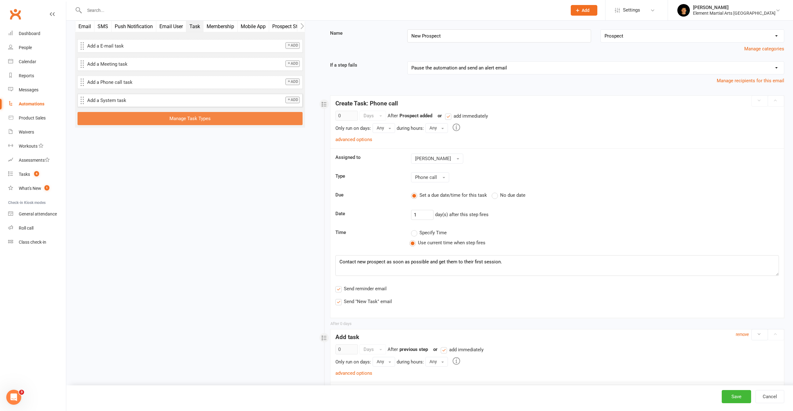
click at [188, 121] on button "Manage Task Types" at bounding box center [189, 118] width 225 height 13
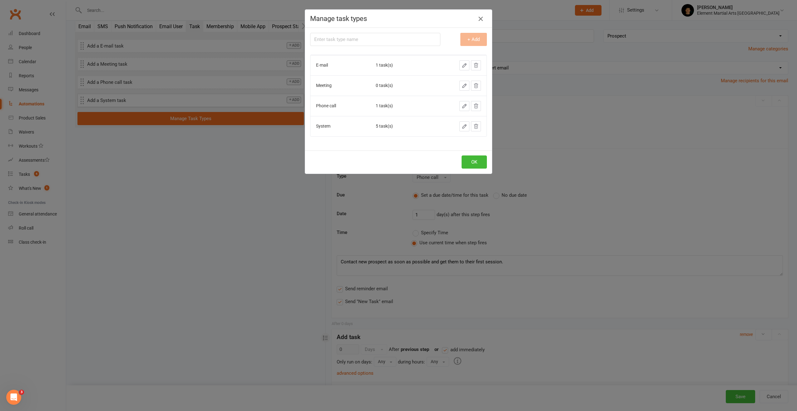
click at [478, 19] on icon "button" at bounding box center [480, 18] width 7 height 7
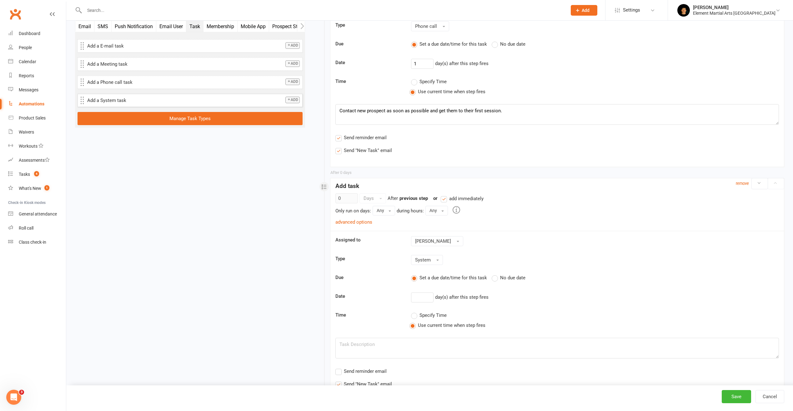
scroll to position [186, 0]
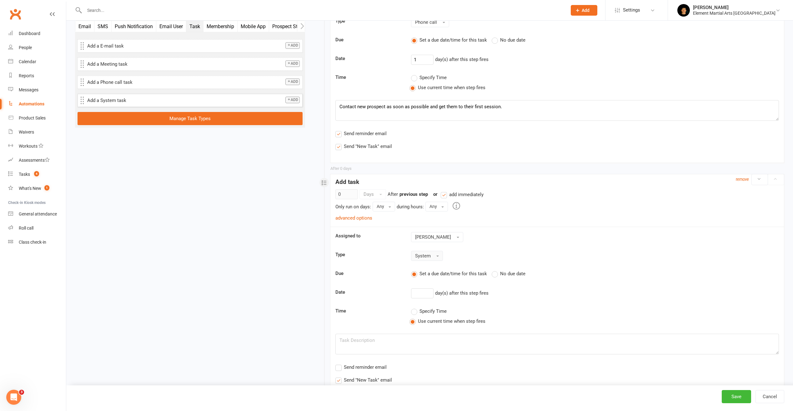
click at [437, 256] on span "button" at bounding box center [437, 255] width 2 height 1
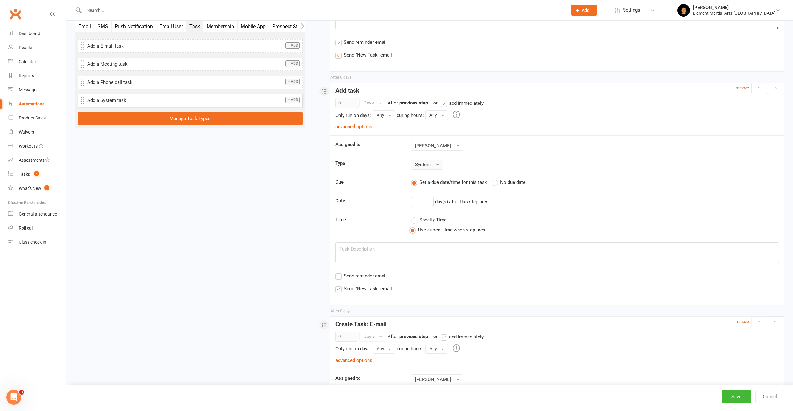
scroll to position [280, 0]
click at [414, 254] on textarea at bounding box center [556, 250] width 443 height 21
click at [705, 257] on textarea "To enrich screen reader interactions, please activate Accessibility in Grammarl…" at bounding box center [556, 250] width 443 height 21
click at [377, 251] on textarea "To enrich screen reader interactions, please activate Accessibility in Grammarl…" at bounding box center [556, 250] width 443 height 21
click at [303, 27] on icon "button" at bounding box center [302, 26] width 3 height 6
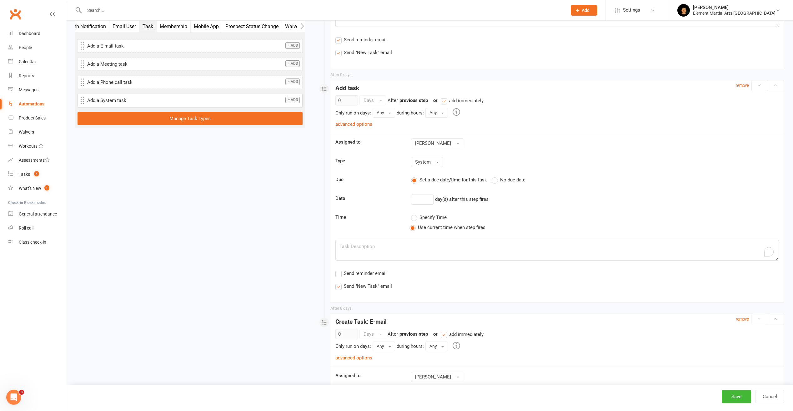
scroll to position [0, 47]
click at [303, 27] on icon "button" at bounding box center [302, 26] width 3 height 6
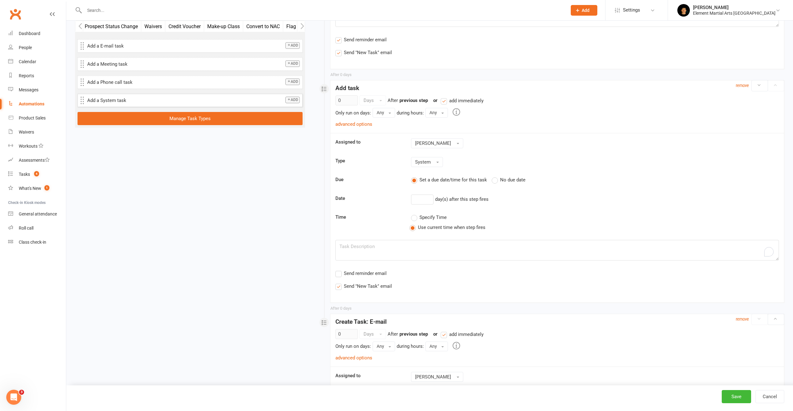
click at [303, 27] on icon "button" at bounding box center [302, 26] width 3 height 6
click at [282, 27] on button "Custom Field Change" at bounding box center [277, 26] width 53 height 11
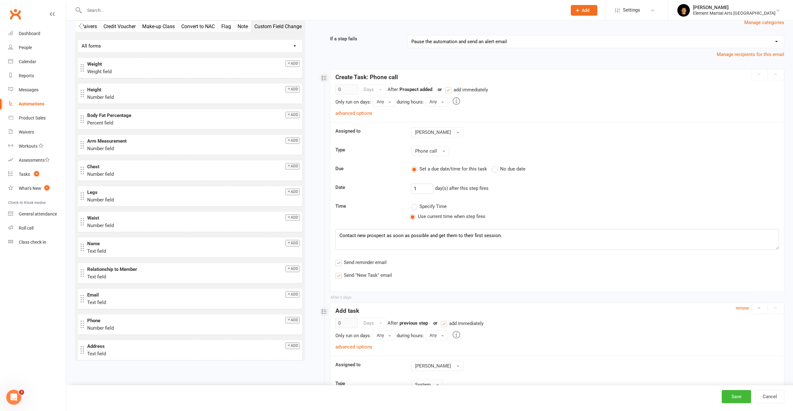
scroll to position [0, 0]
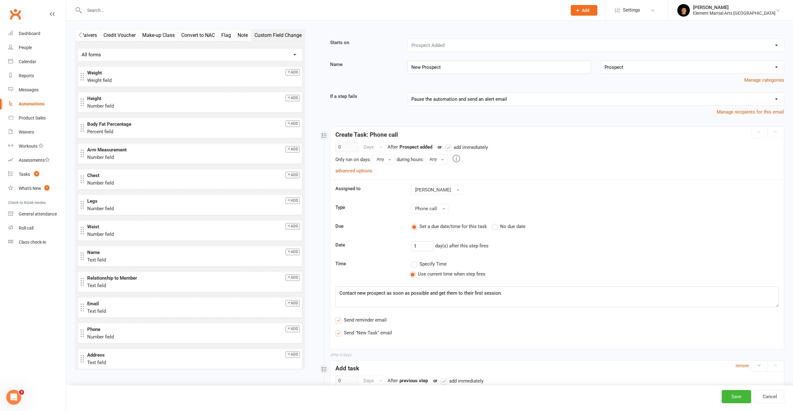
click at [241, 38] on button "Note" at bounding box center [242, 35] width 17 height 11
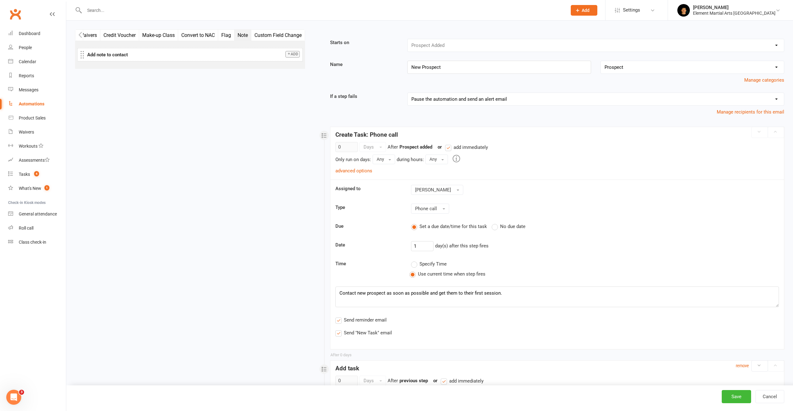
click at [79, 32] on icon "button" at bounding box center [80, 35] width 4 height 7
click at [79, 33] on icon "button" at bounding box center [80, 35] width 4 height 7
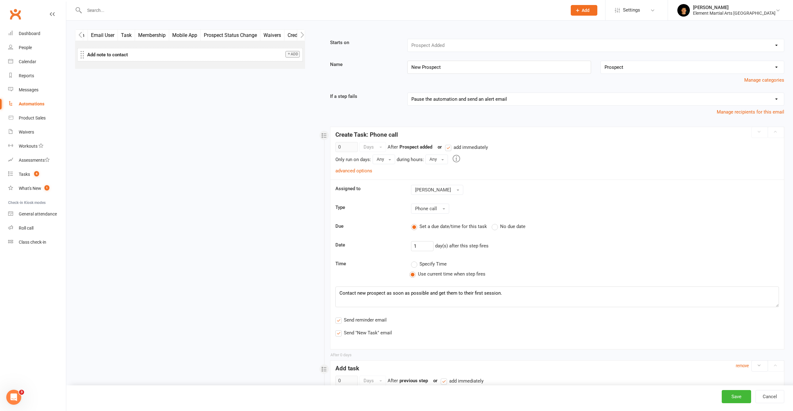
click at [128, 37] on button "Task" at bounding box center [126, 35] width 17 height 11
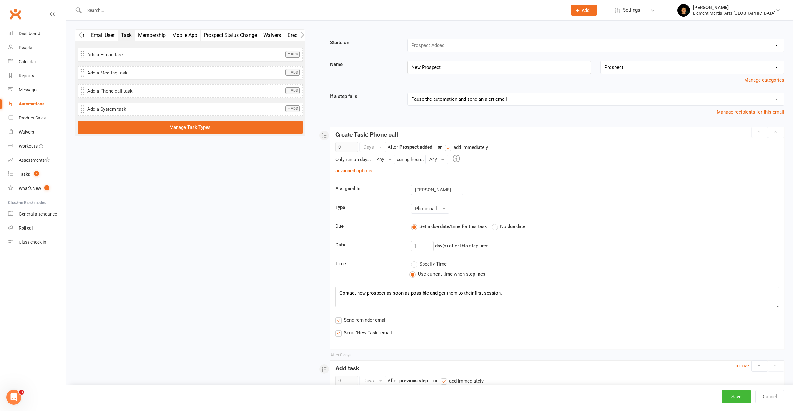
click at [107, 37] on button "Email User" at bounding box center [103, 35] width 30 height 11
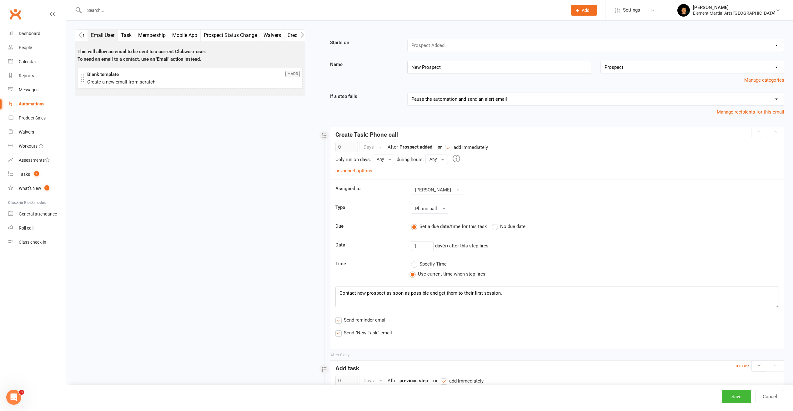
click at [80, 37] on icon "button" at bounding box center [80, 35] width 4 height 7
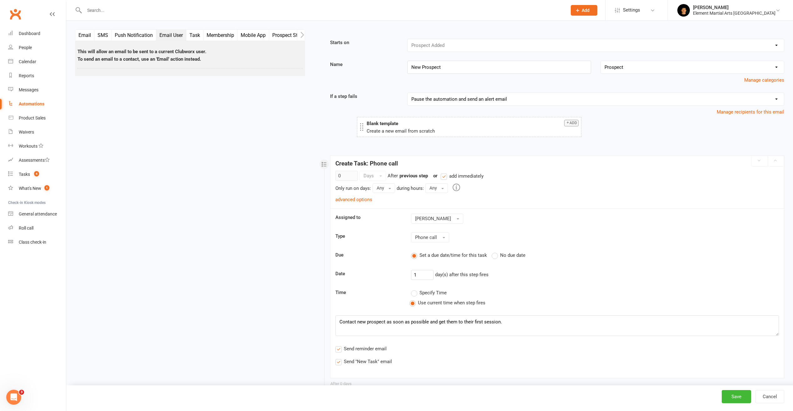
drag, startPoint x: 181, startPoint y: 85, endPoint x: 426, endPoint y: 129, distance: 249.5
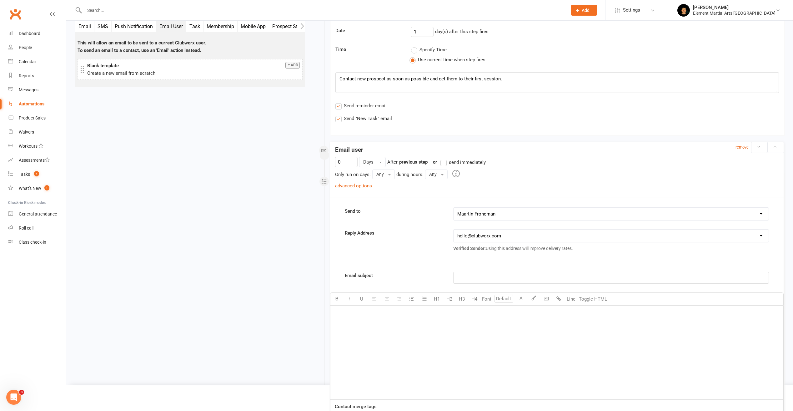
scroll to position [187, 0]
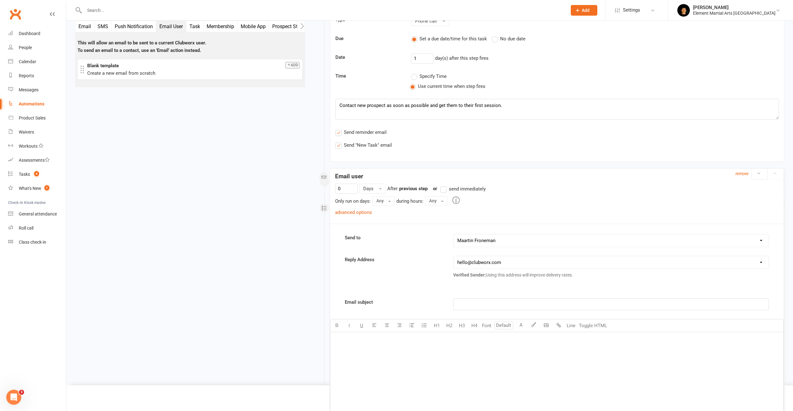
drag, startPoint x: 359, startPoint y: 179, endPoint x: 359, endPoint y: 148, distance: 30.9
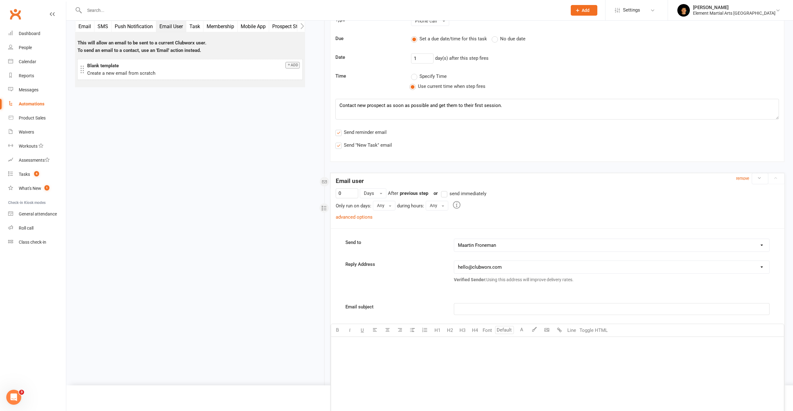
drag, startPoint x: 362, startPoint y: 172, endPoint x: 366, endPoint y: 175, distance: 4.9
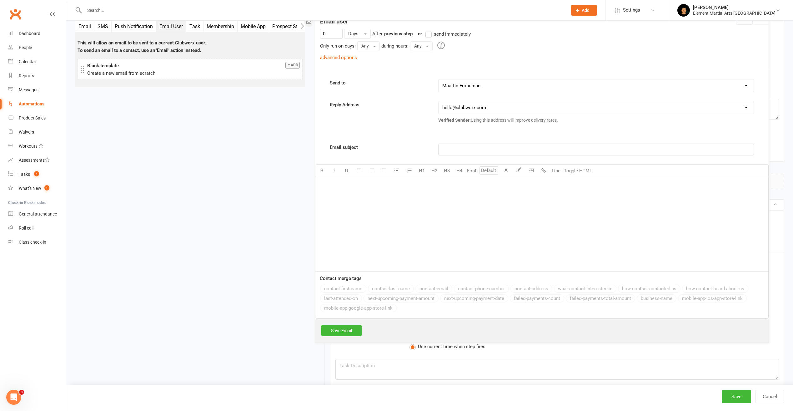
drag, startPoint x: 371, startPoint y: 162, endPoint x: 348, endPoint y: 20, distance: 144.4
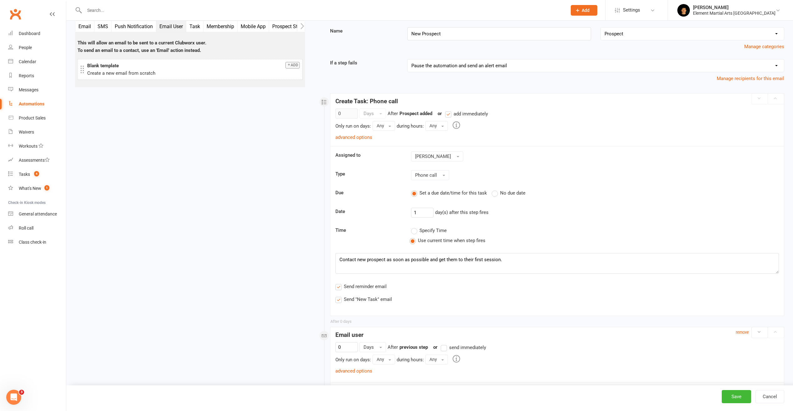
scroll to position [31, 0]
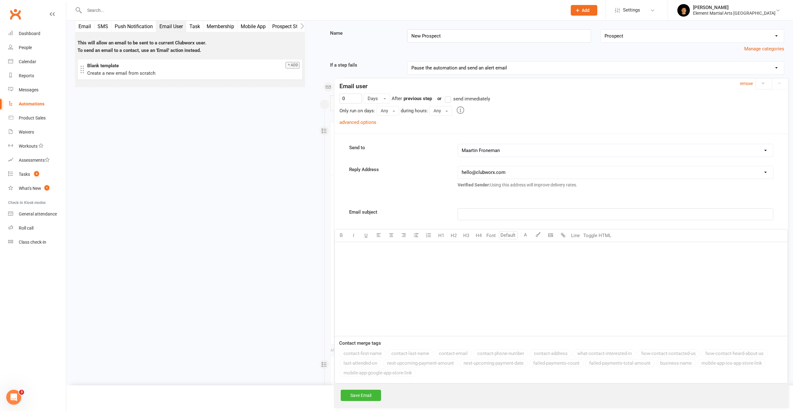
drag, startPoint x: 356, startPoint y: 334, endPoint x: 356, endPoint y: 102, distance: 232.1
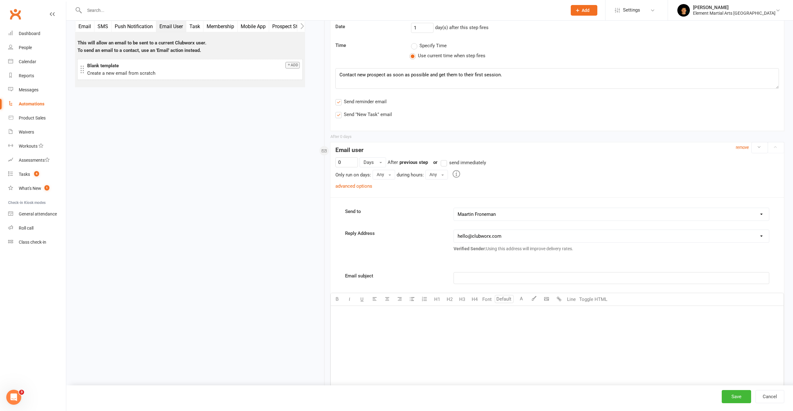
scroll to position [219, 0]
click at [508, 237] on select "[EMAIL_ADDRESS][DOMAIN_NAME] [EMAIL_ADDRESS][DOMAIN_NAME]" at bounding box center [611, 235] width 315 height 12
select select "1"
click at [454, 229] on select "[EMAIL_ADDRESS][DOMAIN_NAME] [EMAIL_ADDRESS][DOMAIN_NAME]" at bounding box center [611, 235] width 315 height 12
click at [630, 251] on link "(more info)." at bounding box center [627, 250] width 23 height 5
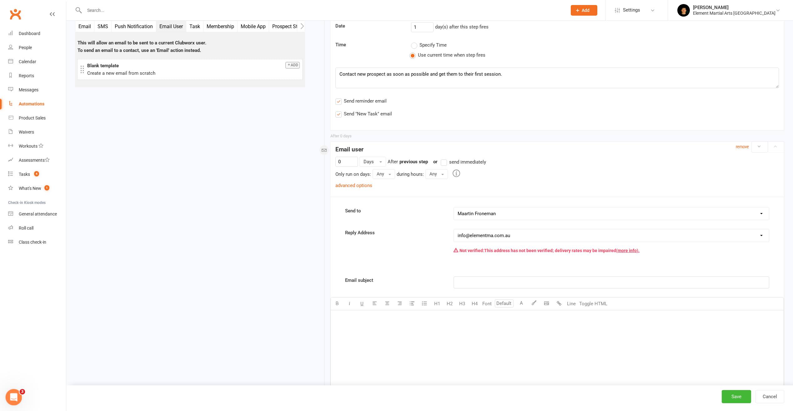
drag, startPoint x: 14, startPoint y: 397, endPoint x: 33, endPoint y: 773, distance: 376.3
click at [15, 397] on icon "Open Intercom Messenger" at bounding box center [13, 396] width 10 height 10
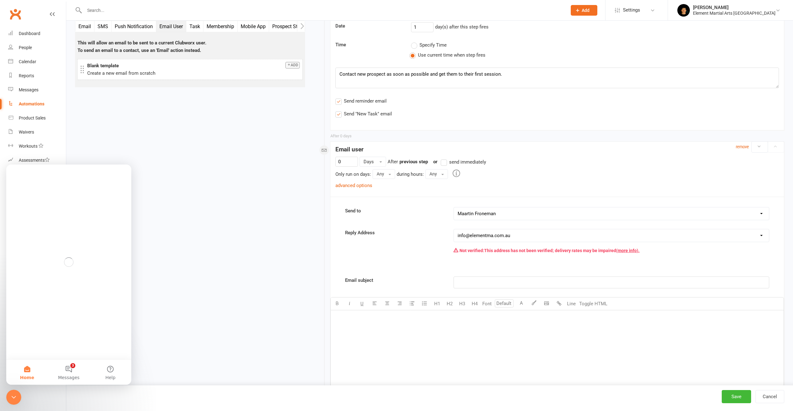
scroll to position [0, 0]
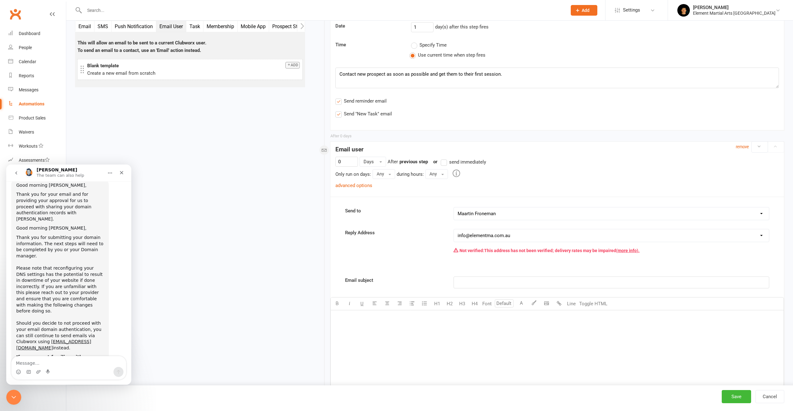
scroll to position [1094, 0]
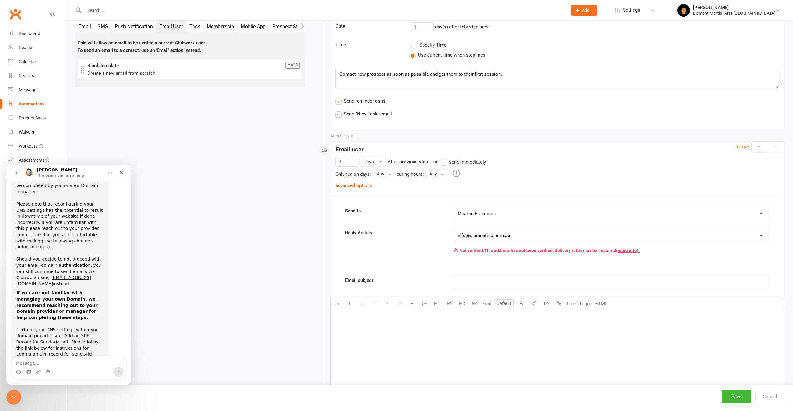
click at [79, 290] on div "If you are not familiar with managing your own Domain, we recommend reaching ou…" at bounding box center [59, 357] width 87 height 135
drag, startPoint x: 40, startPoint y: 218, endPoint x: 27, endPoint y: 220, distance: 13.3
click at [27, 290] on div "If you are not familiar with managing your own Domain, we recommend reaching ou…" at bounding box center [59, 357] width 87 height 135
drag, startPoint x: 27, startPoint y: 220, endPoint x: 46, endPoint y: 243, distance: 29.7
click at [46, 370] on link "[URL][DOMAIN_NAME]" at bounding box center [40, 372] width 49 height 5
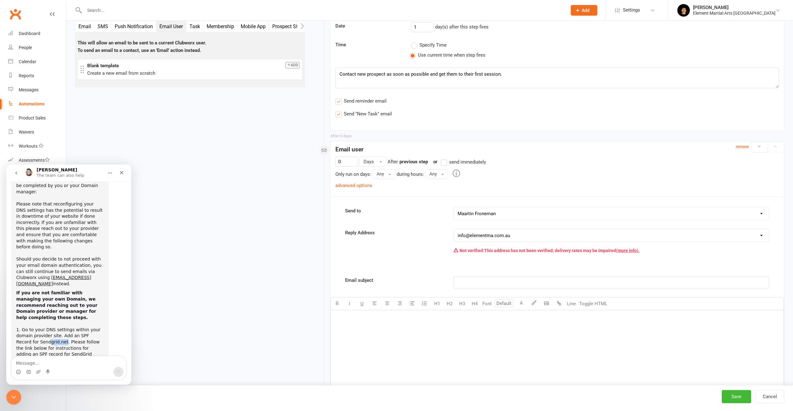
click at [29, 394] on link "DKIM keys" at bounding box center [27, 396] width 22 height 5
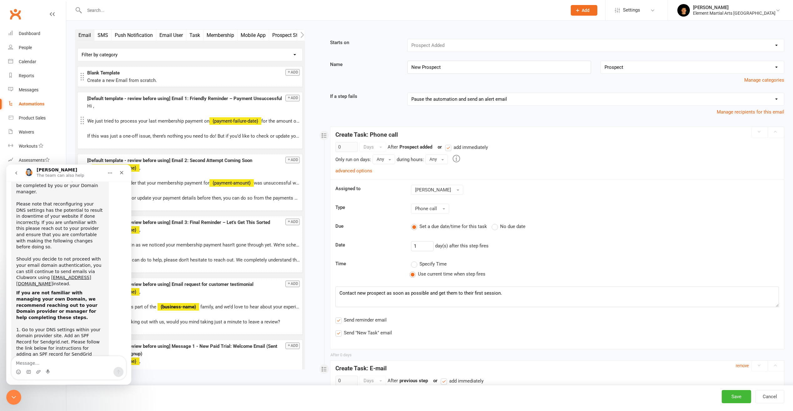
click at [65, 357] on textarea "Message…" at bounding box center [69, 361] width 114 height 11
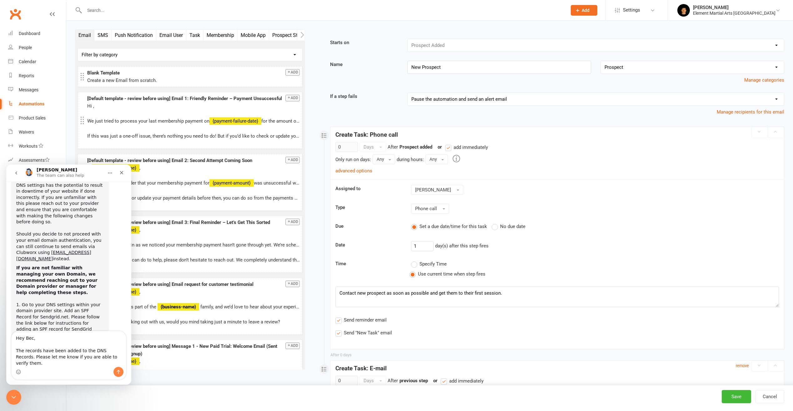
scroll to position [1125, 0]
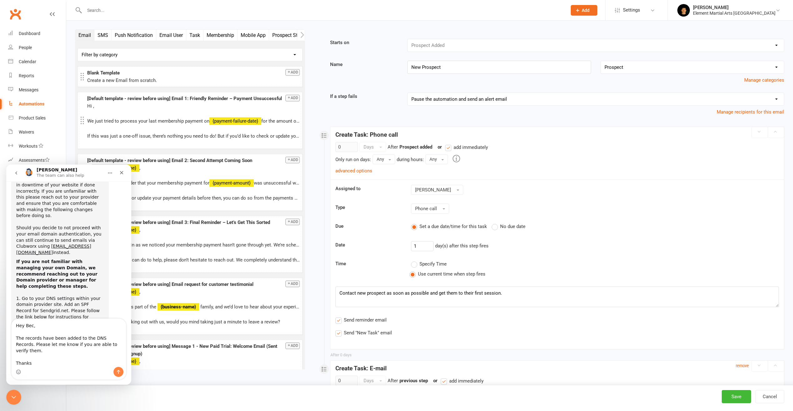
type textarea "Hey Bec, The records have been added to the DNS Records. Please let me know if …"
click at [117, 371] on icon "Send a message…" at bounding box center [118, 371] width 5 height 5
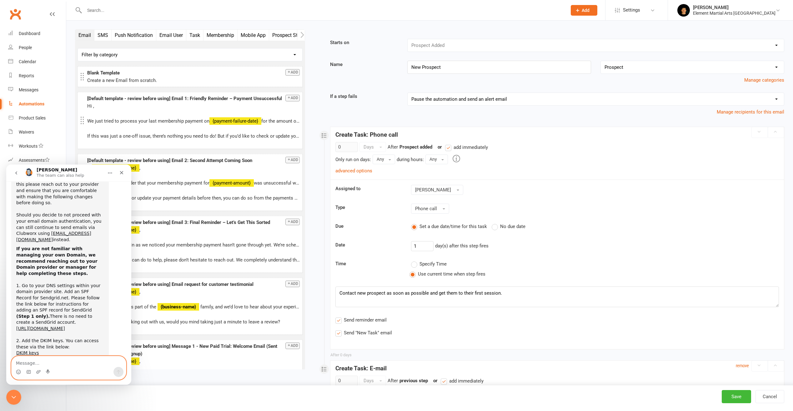
scroll to position [1143, 0]
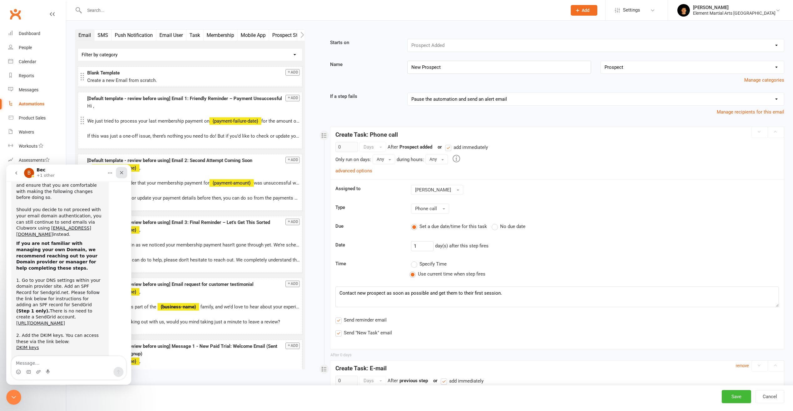
click at [120, 174] on icon "Close" at bounding box center [121, 172] width 5 height 5
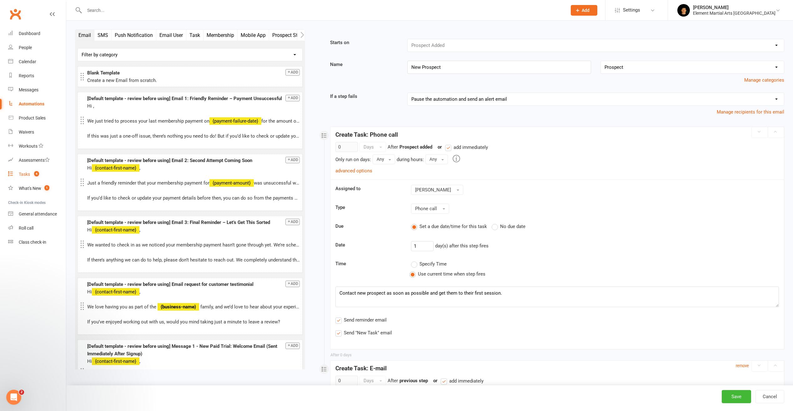
click at [30, 169] on link "Tasks 4" at bounding box center [37, 174] width 58 height 14
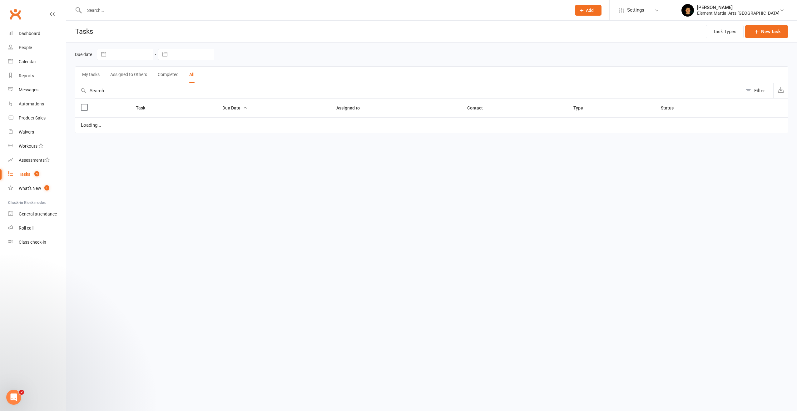
select select "finished"
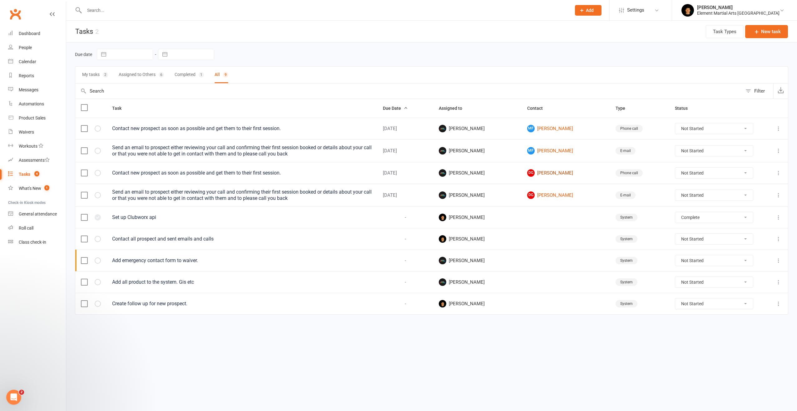
click at [551, 172] on link "[PERSON_NAME]" at bounding box center [565, 172] width 77 height 7
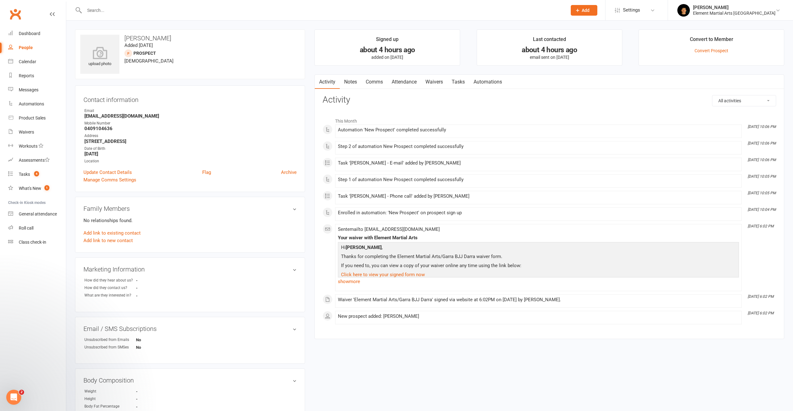
click at [463, 82] on link "Tasks" at bounding box center [458, 82] width 22 height 14
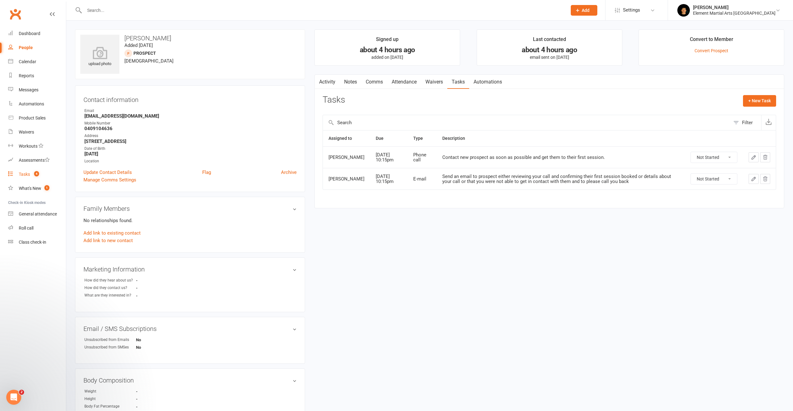
click at [33, 171] on link "Tasks 4" at bounding box center [37, 174] width 58 height 14
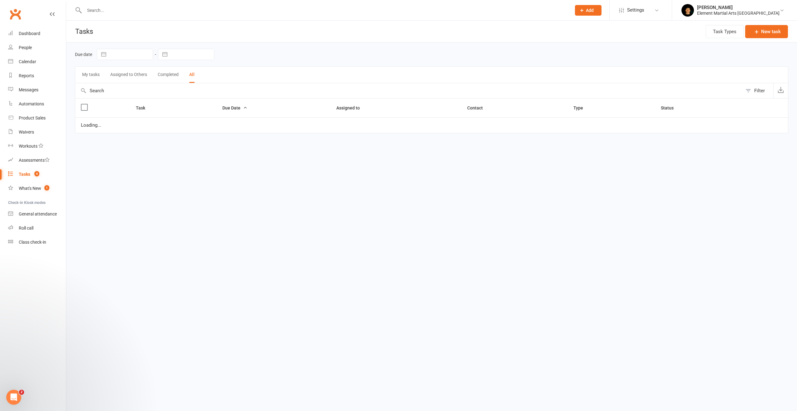
select select "finished"
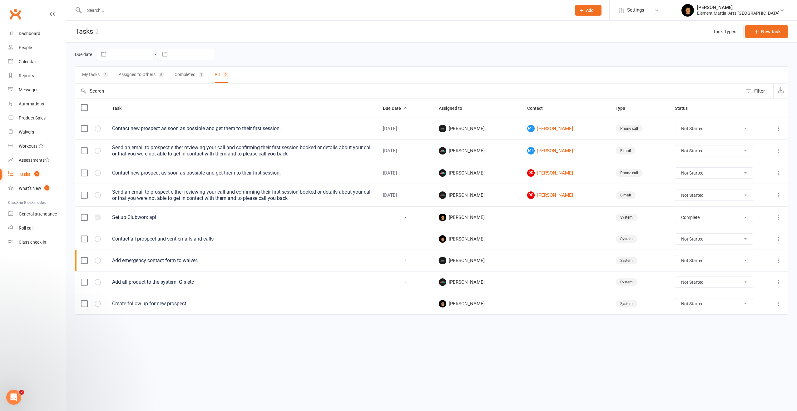
click at [267, 189] on div "Send an email to prospect either reviewing your call and confirming their first…" at bounding box center [242, 195] width 260 height 12
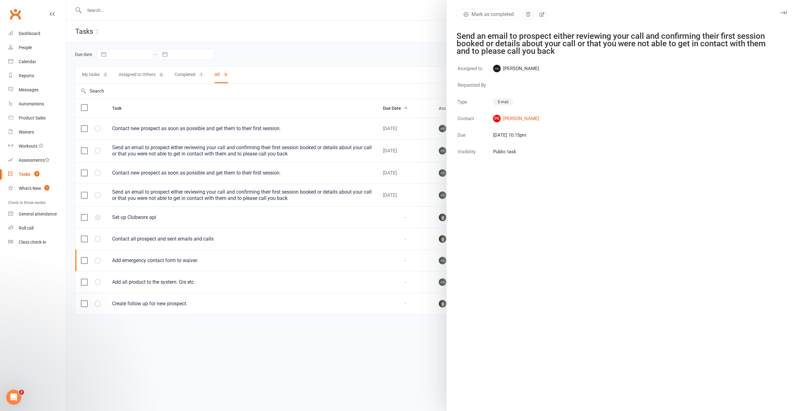
click at [781, 11] on icon "button" at bounding box center [783, 13] width 7 height 4
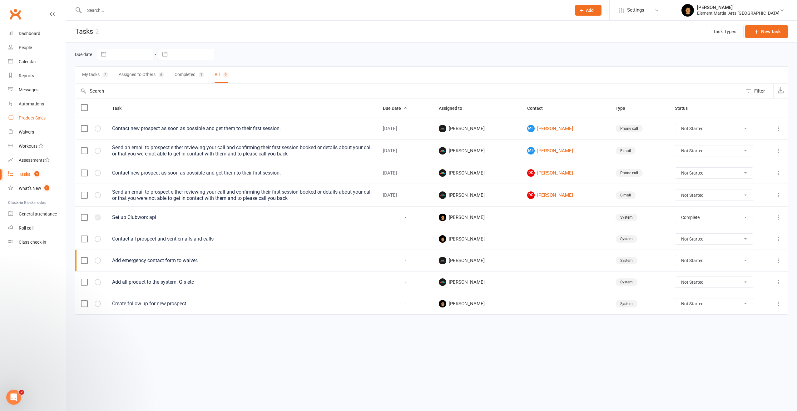
click at [28, 117] on div "Product Sales" at bounding box center [32, 117] width 27 height 5
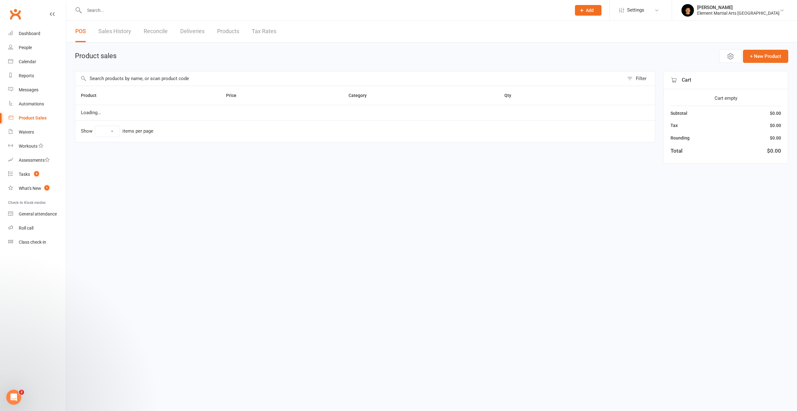
select select "10"
click at [26, 50] on div "People" at bounding box center [25, 47] width 13 height 5
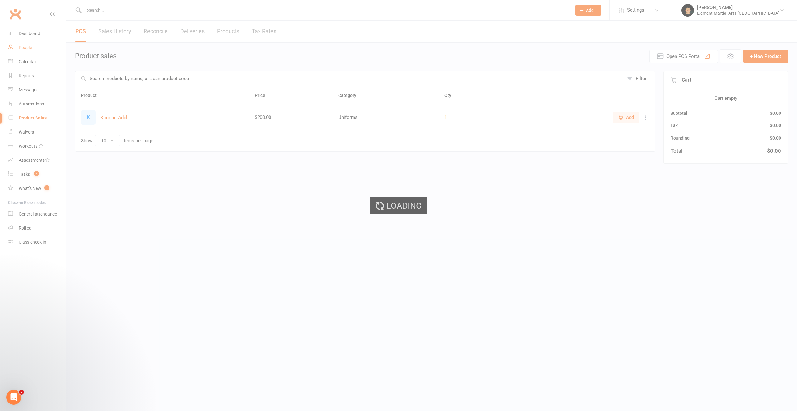
select select "100"
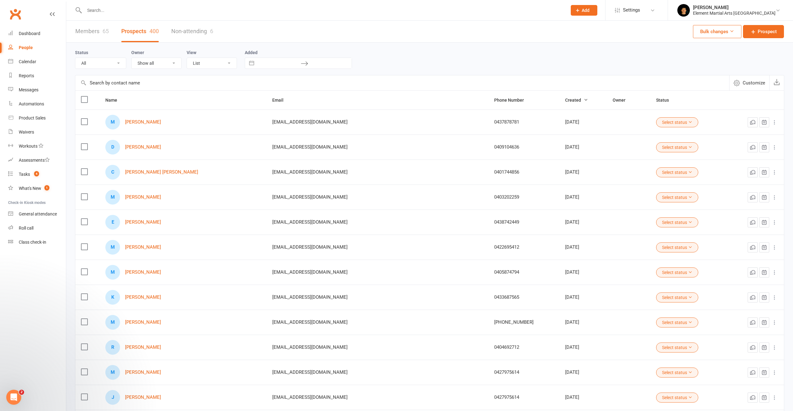
click at [189, 34] on link "Non-attending 6" at bounding box center [192, 32] width 42 height 22
